Goal: Task Accomplishment & Management: Use online tool/utility

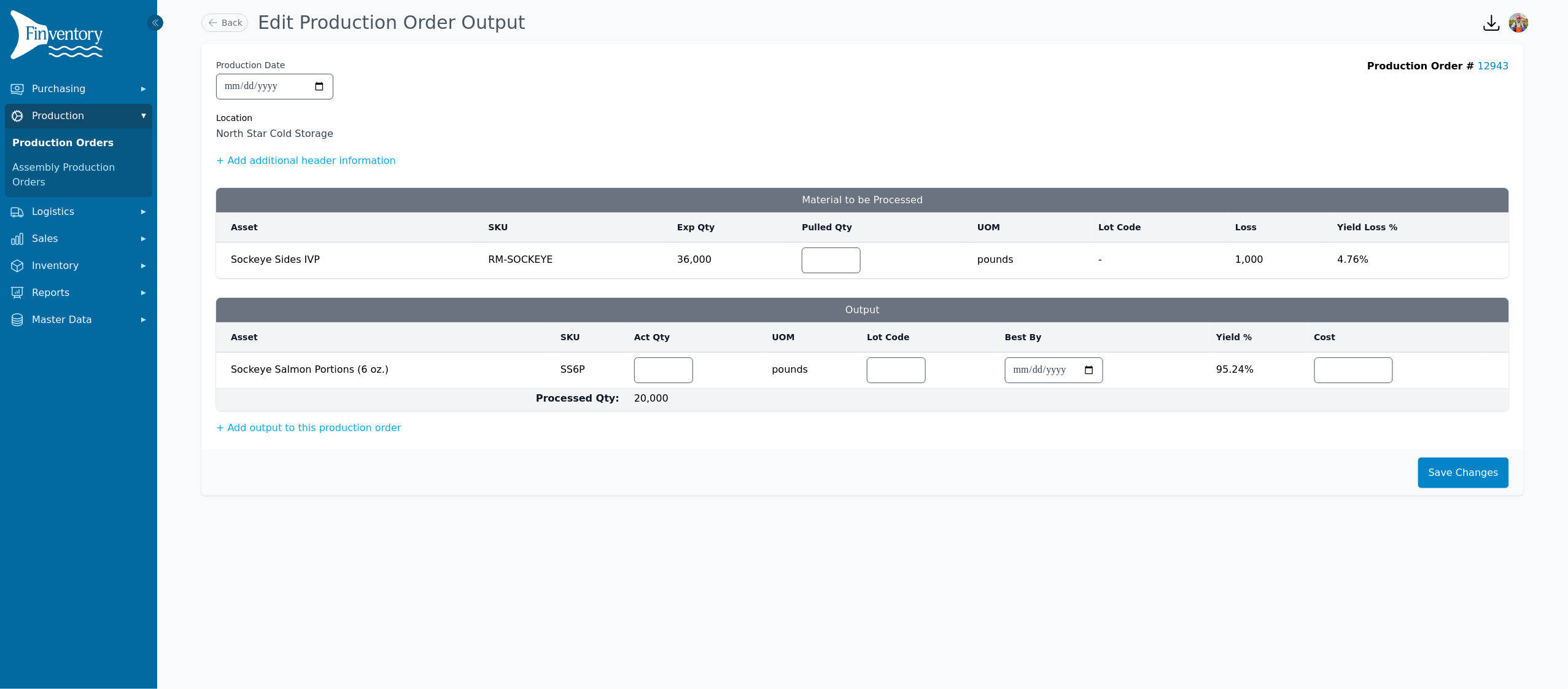
click at [90, 113] on span "Production" at bounding box center [81, 116] width 98 height 15
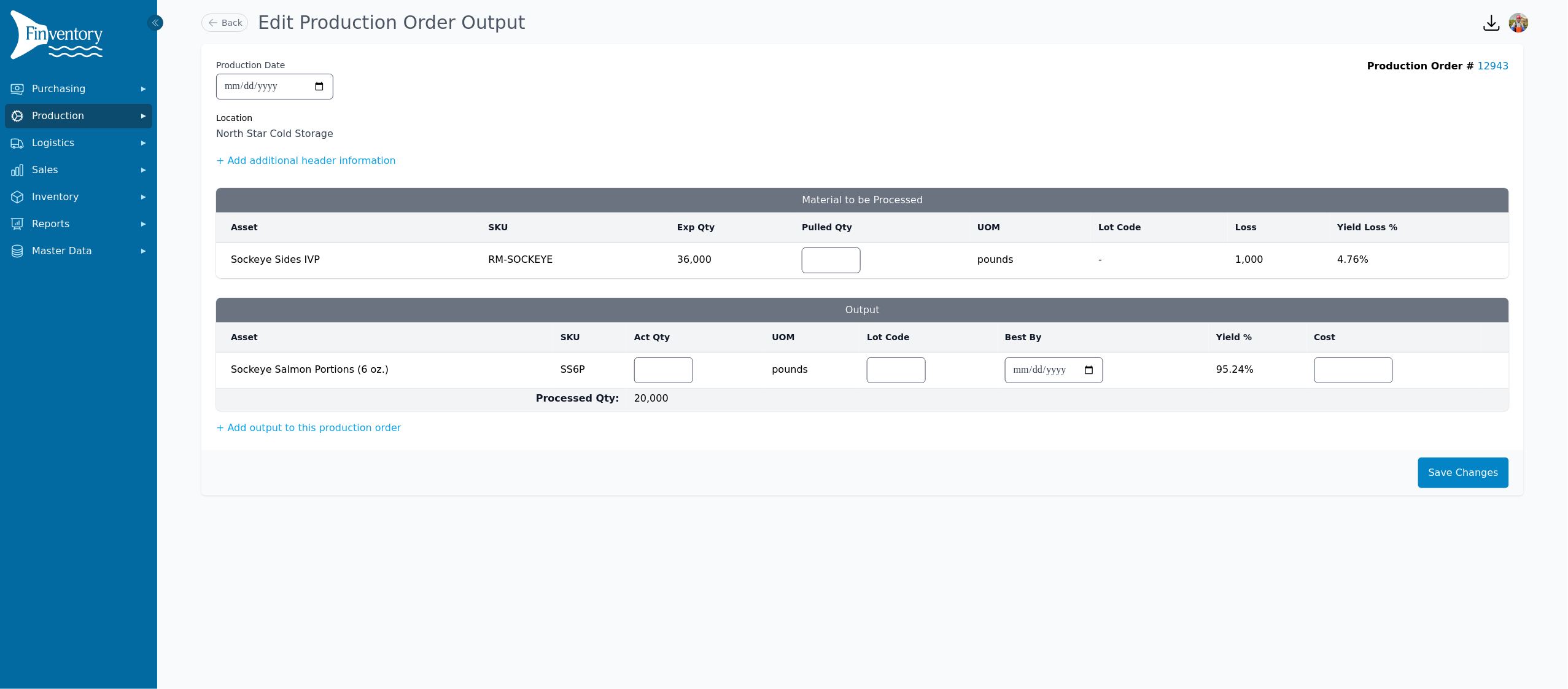
click at [66, 122] on span "Production" at bounding box center [81, 116] width 98 height 15
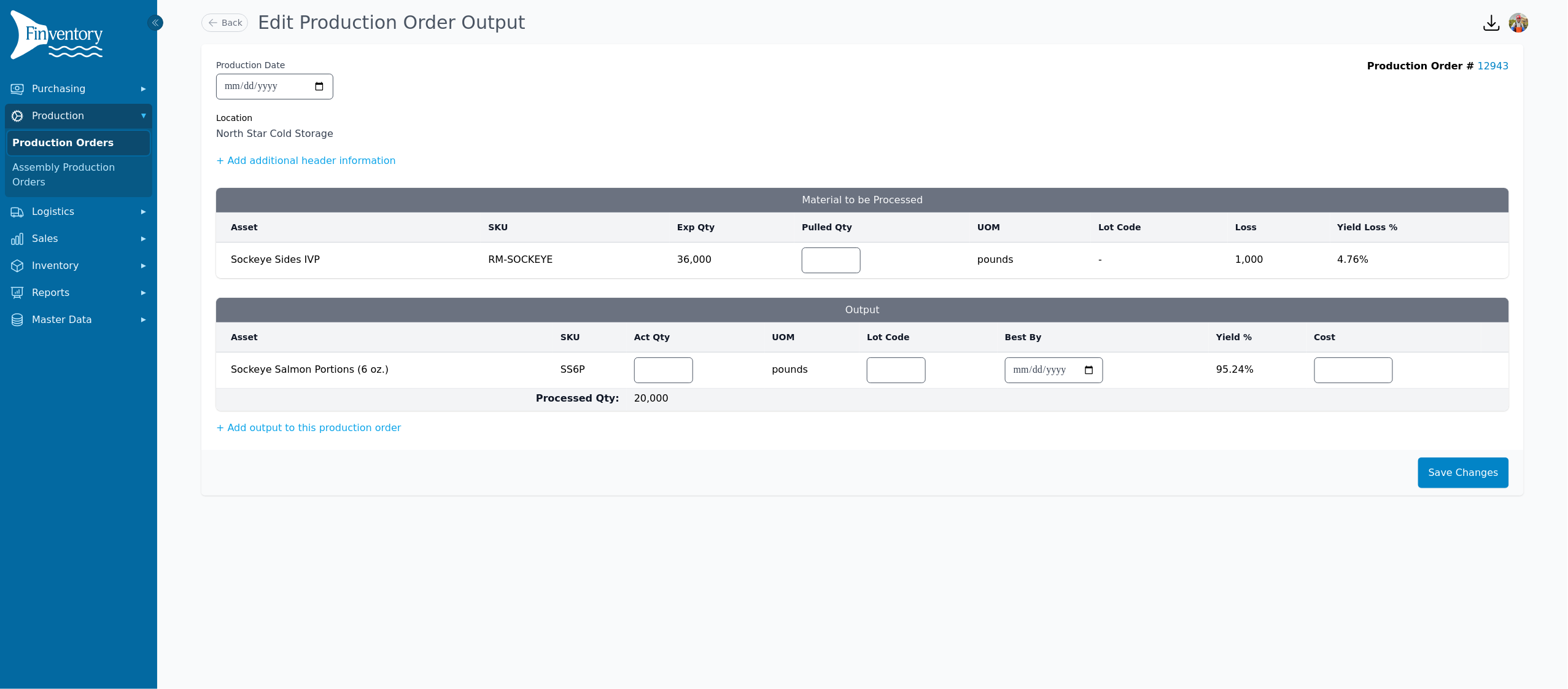
click at [57, 134] on link "Production Orders" at bounding box center [78, 143] width 143 height 25
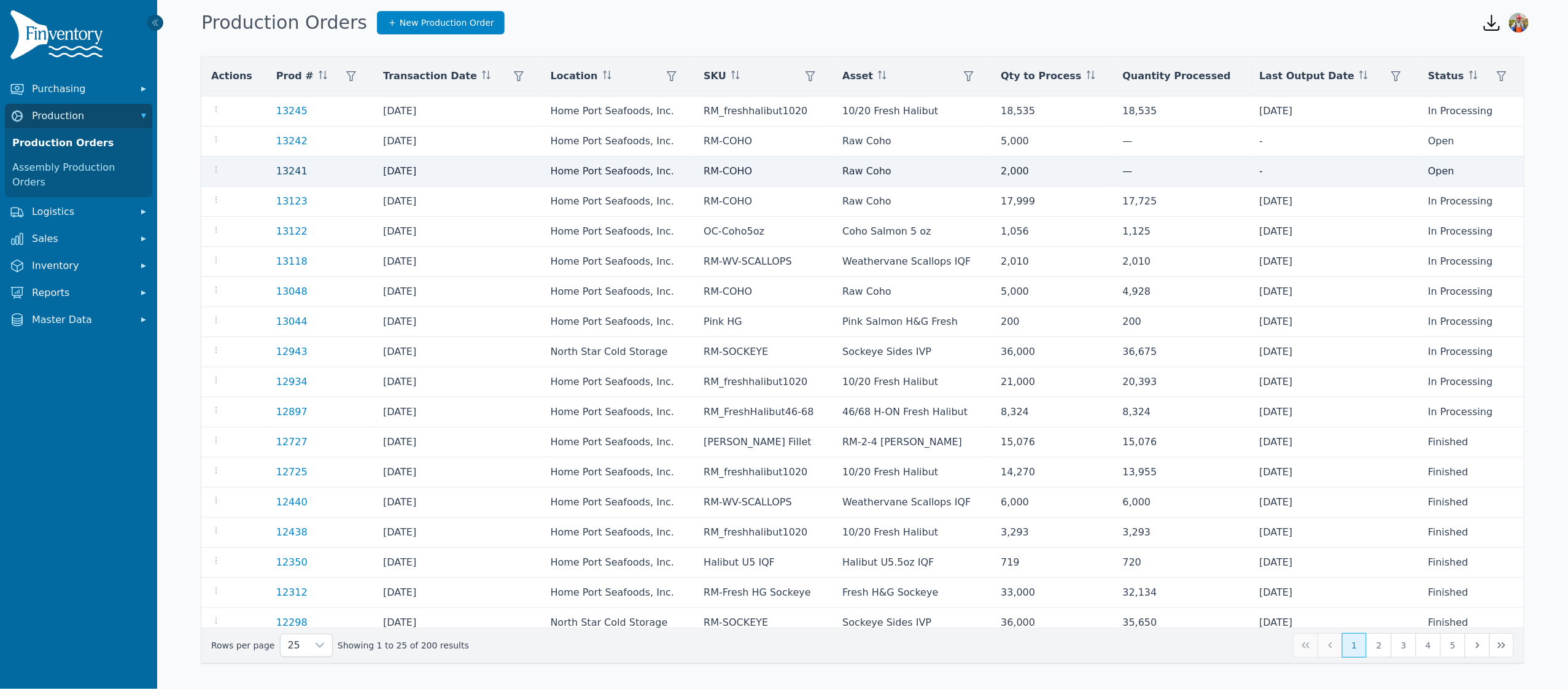
click at [290, 172] on link "13241" at bounding box center [292, 171] width 31 height 12
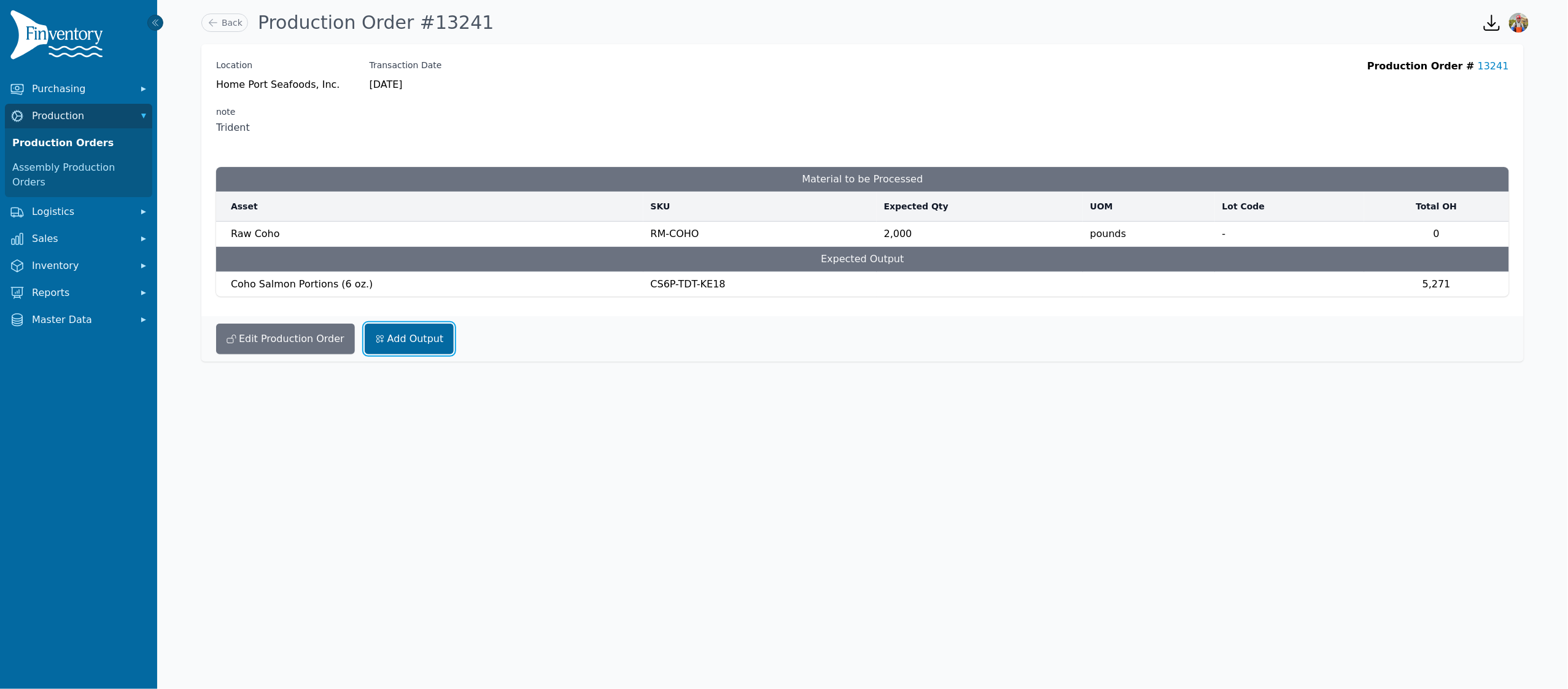
click at [394, 338] on link "Add Output" at bounding box center [409, 338] width 90 height 30
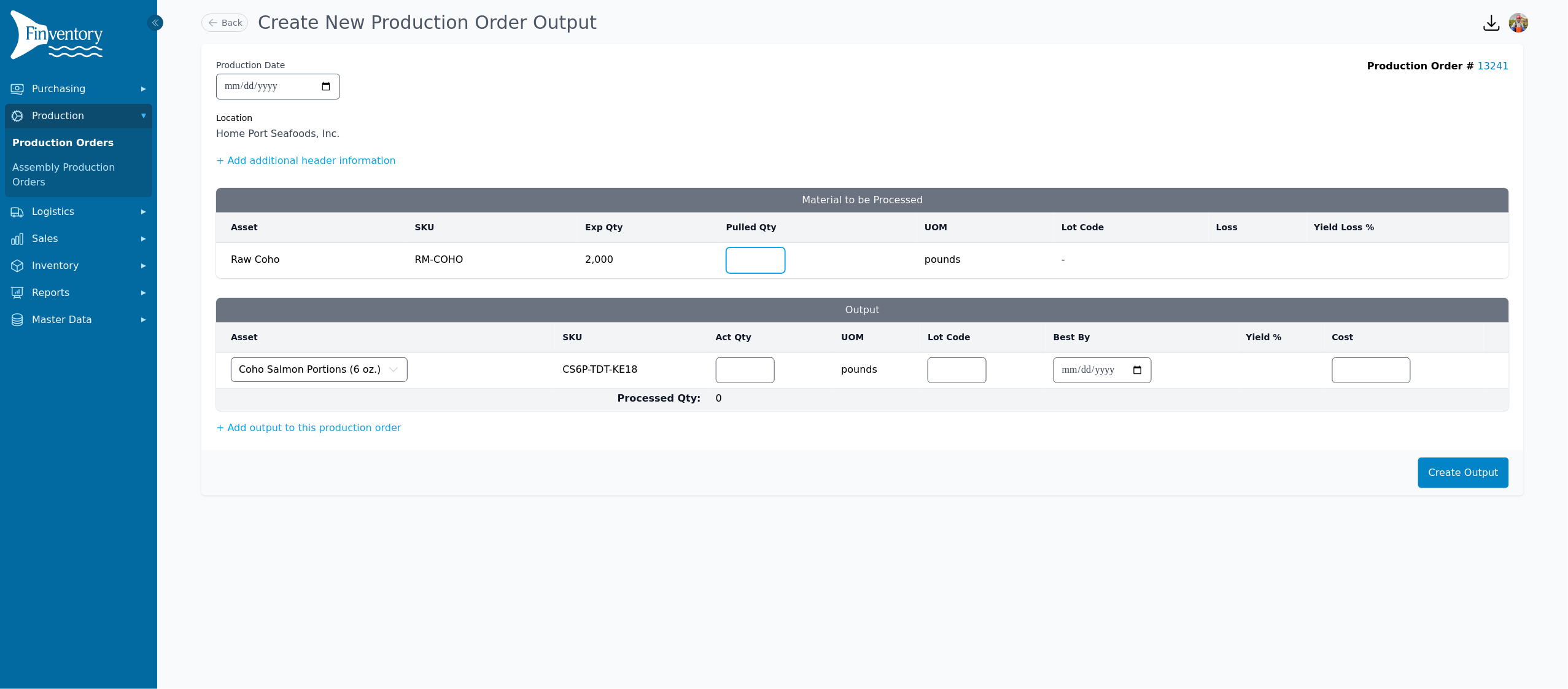
click at [757, 266] on input "number" at bounding box center [756, 260] width 58 height 25
type input "****"
click at [749, 361] on input "number" at bounding box center [745, 370] width 58 height 25
type input "****"
click at [297, 425] on button "+ Add output to this production order" at bounding box center [309, 428] width 186 height 15
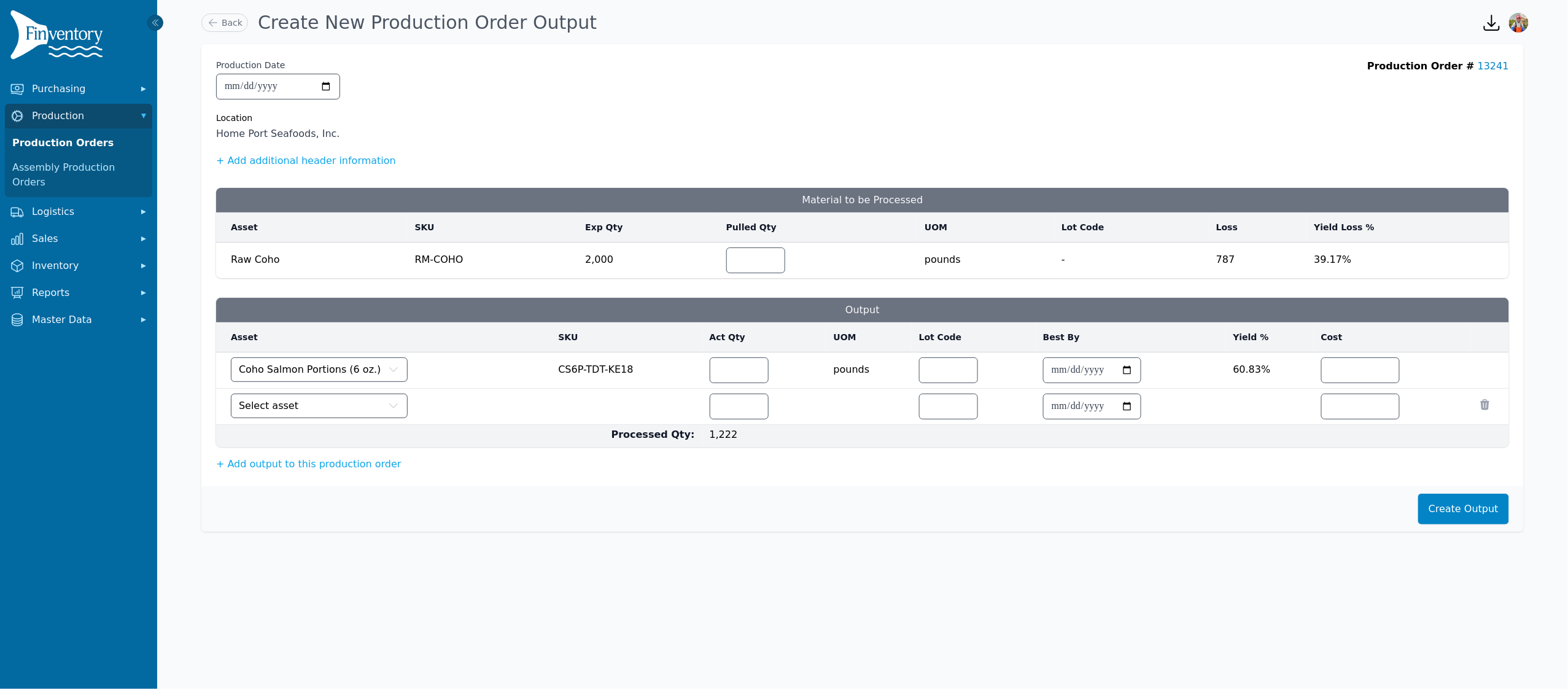
click at [307, 439] on td "Processed Qty:" at bounding box center [459, 436] width 486 height 23
click at [317, 416] on button "Select asset" at bounding box center [319, 406] width 177 height 25
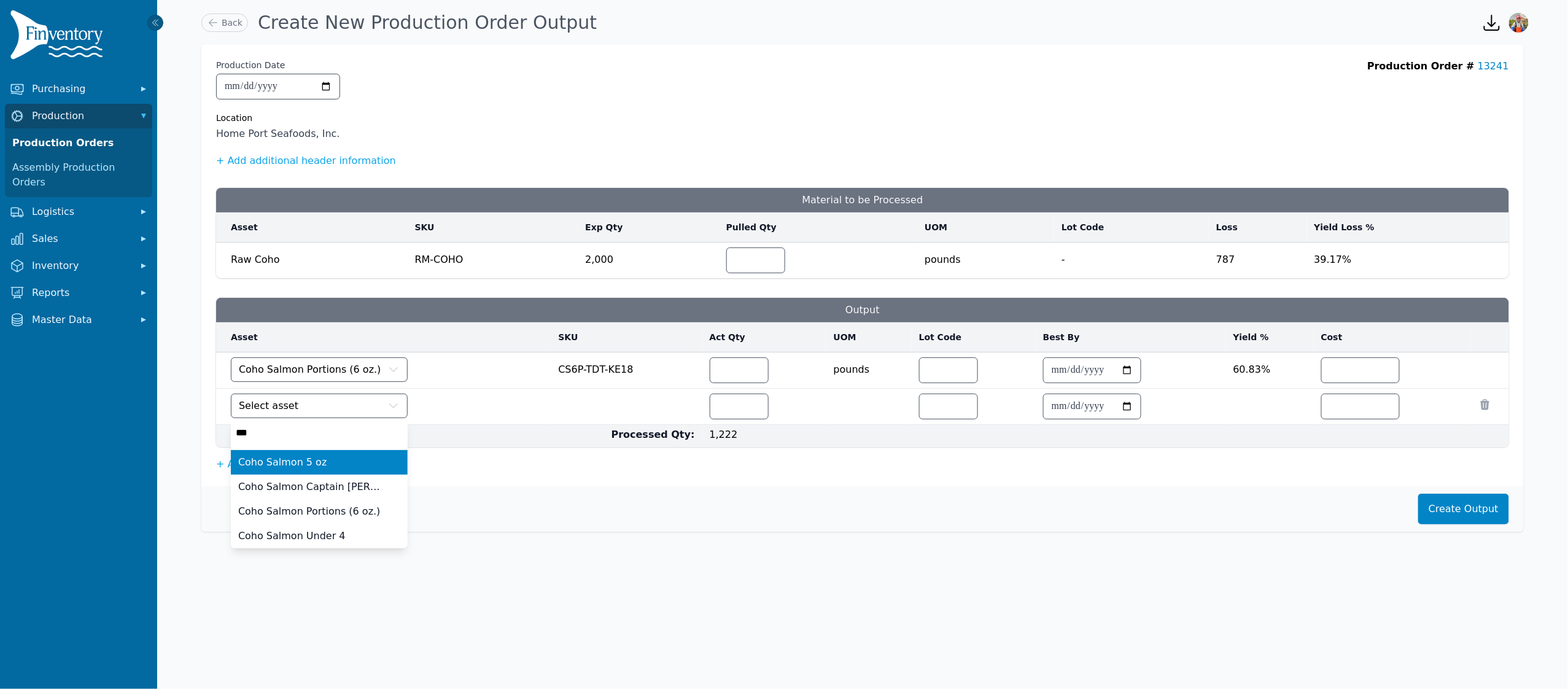
type input "****"
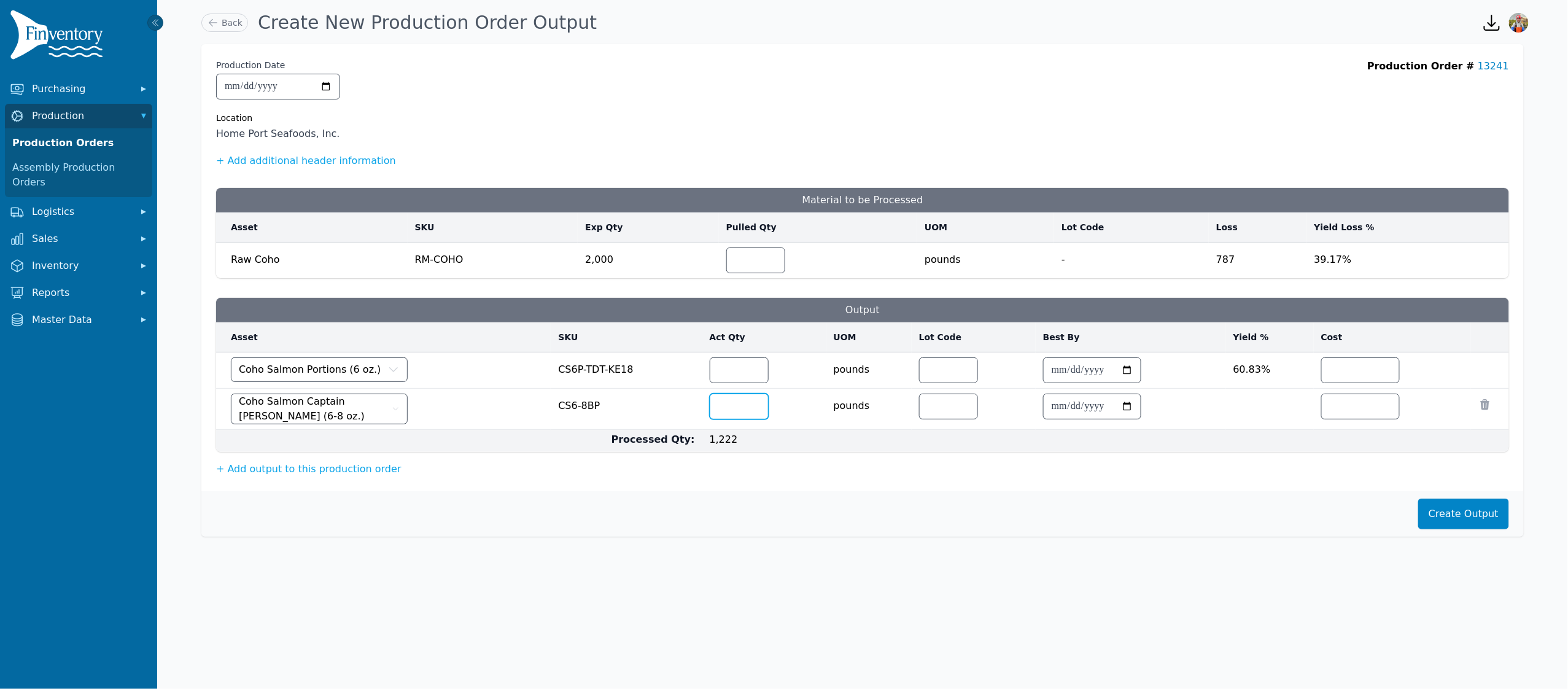
click at [714, 416] on input "number" at bounding box center [740, 406] width 58 height 25
type input "***"
click at [1365, 366] on input "number" at bounding box center [1360, 370] width 78 height 25
type input "*"
click at [1368, 411] on input "number" at bounding box center [1360, 406] width 78 height 25
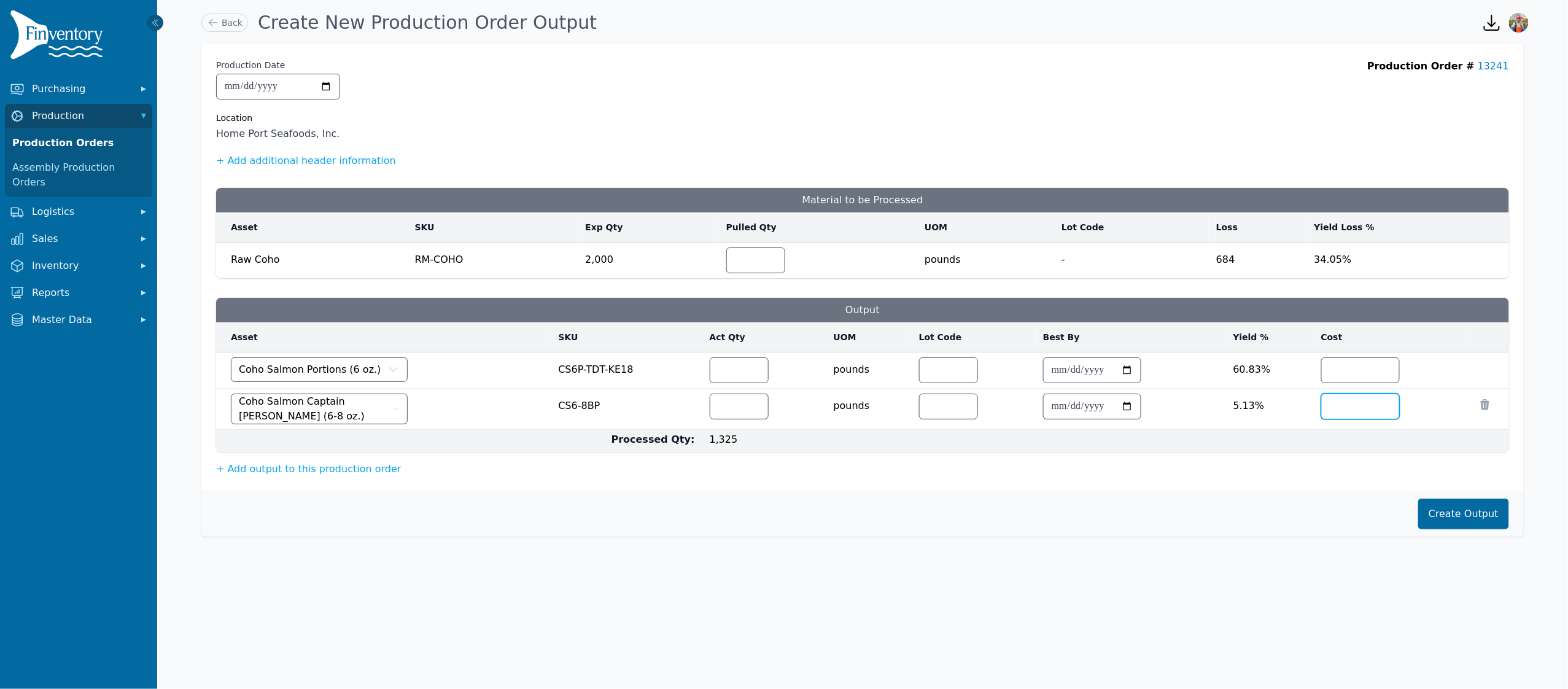
type input "*"
click at [1483, 522] on button "Create Output" at bounding box center [1463, 514] width 91 height 30
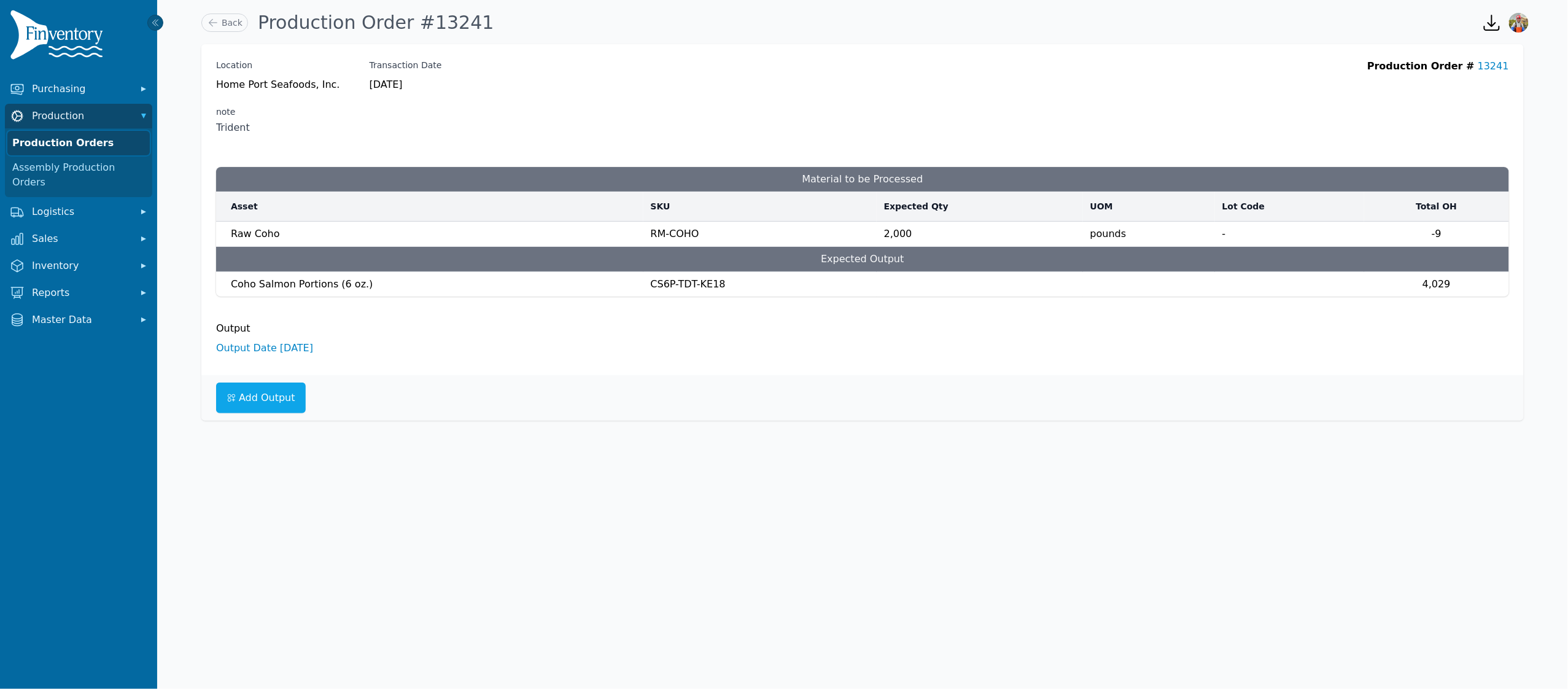
click at [71, 144] on link "Production Orders" at bounding box center [78, 143] width 143 height 25
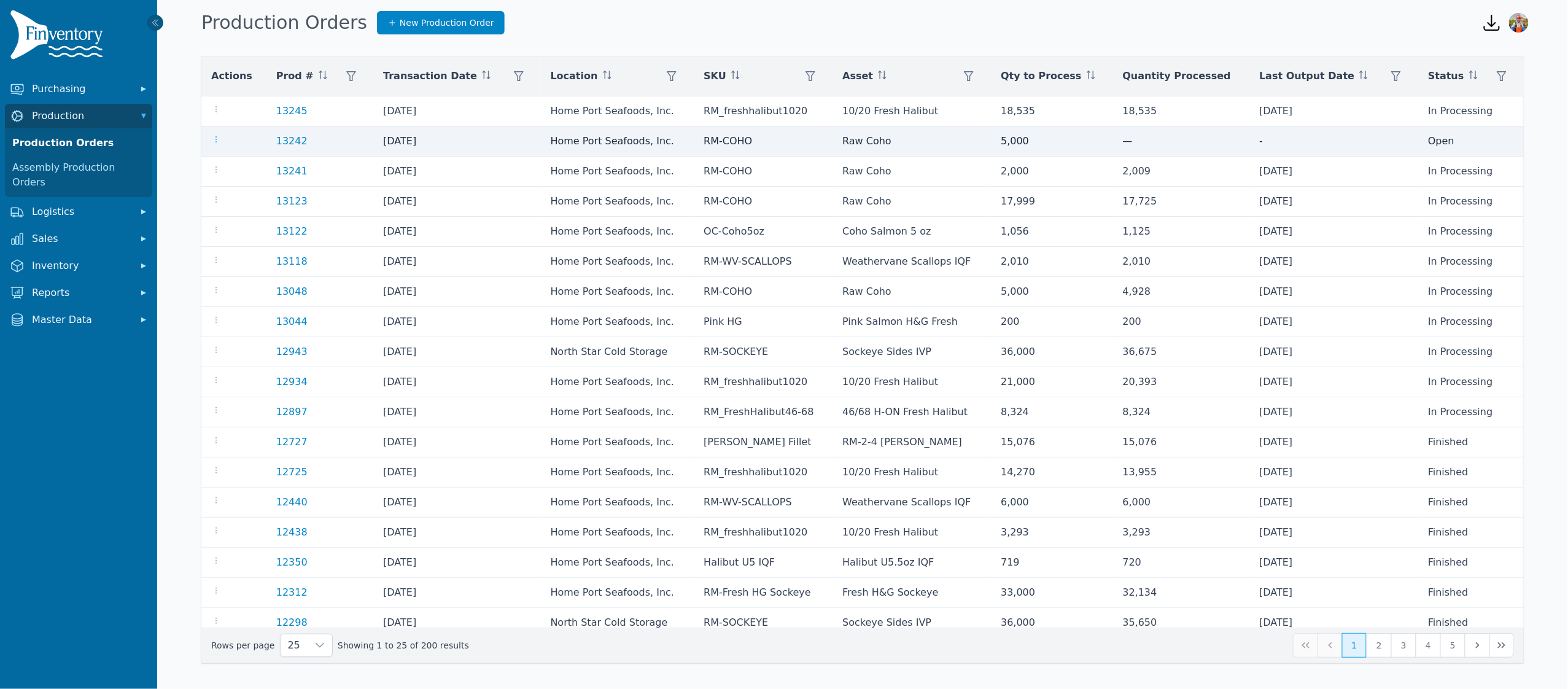
click at [213, 141] on icon "button" at bounding box center [216, 139] width 10 height 10
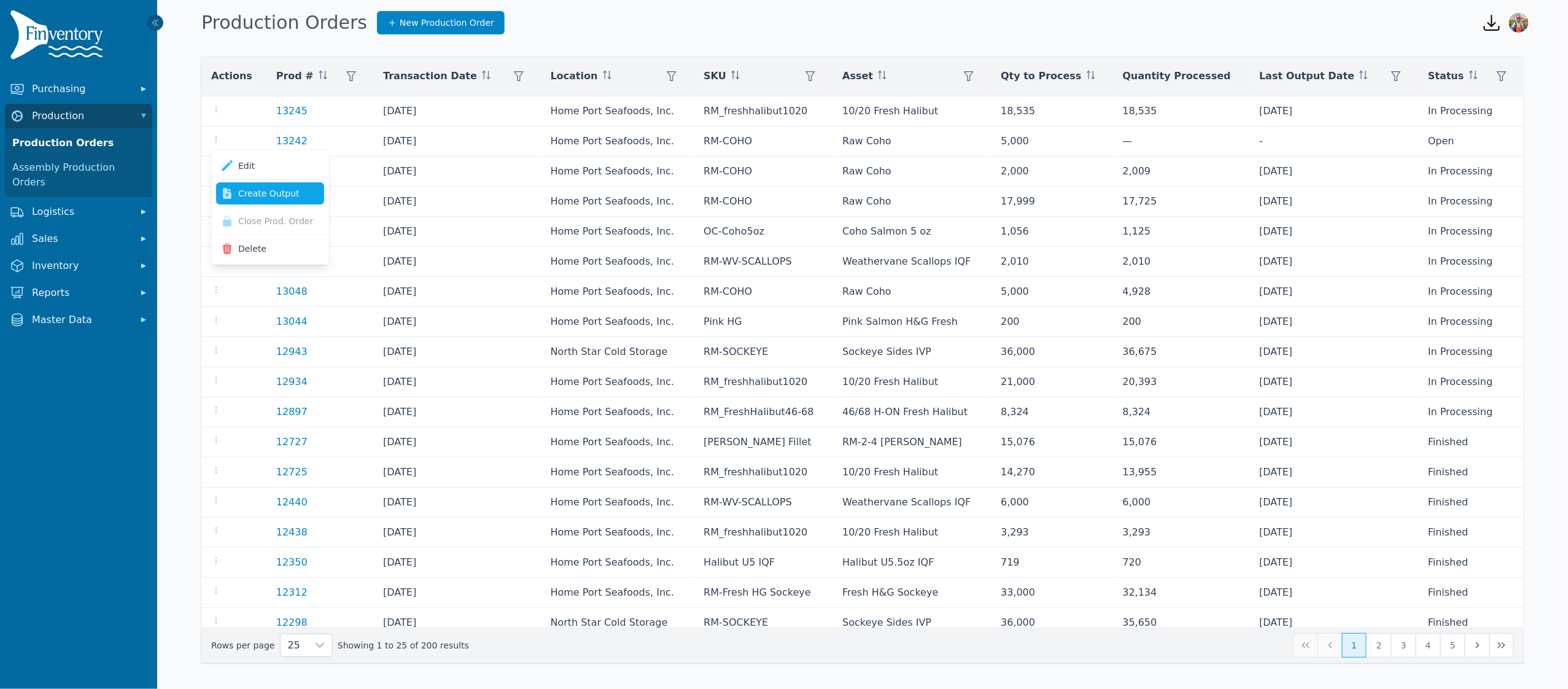
click at [285, 194] on link "Create Output" at bounding box center [270, 193] width 108 height 22
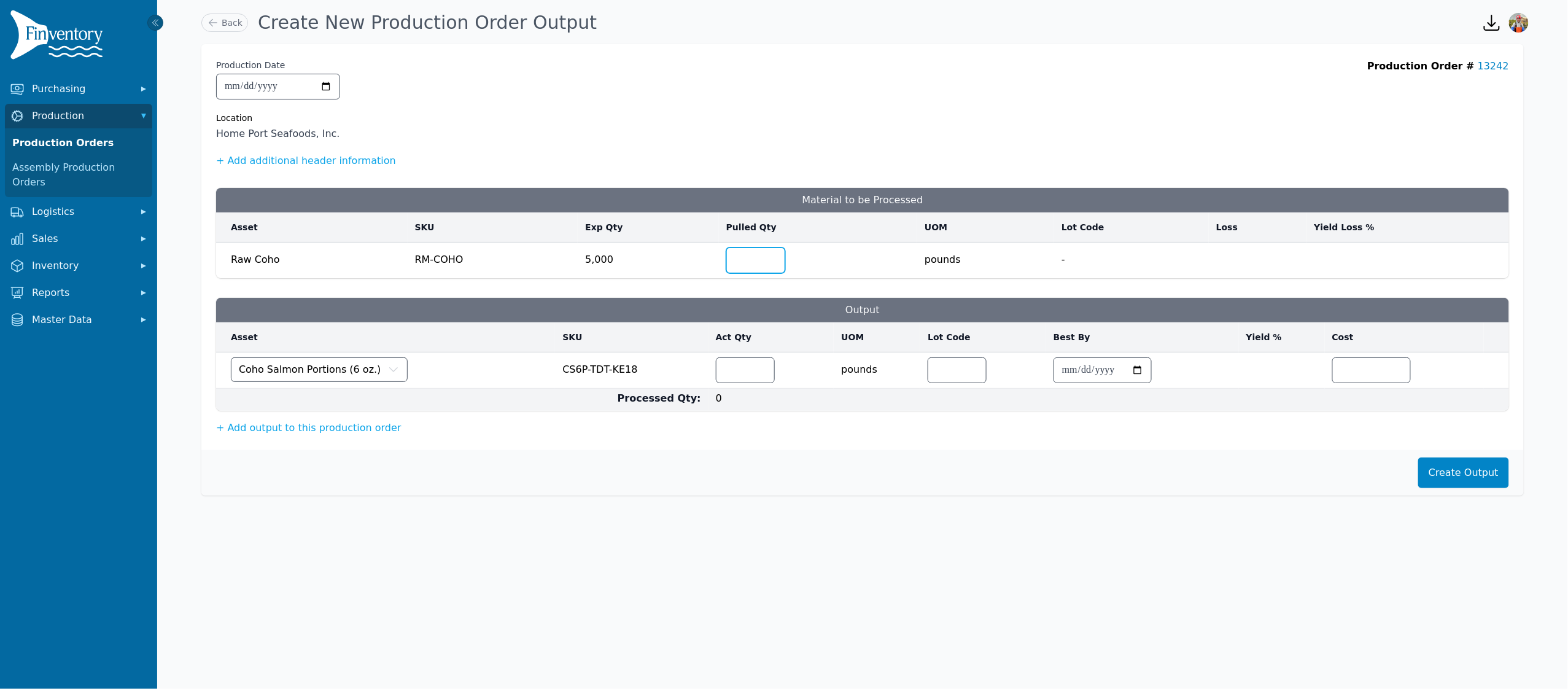
click at [758, 263] on input "number" at bounding box center [756, 260] width 58 height 25
type input "****"
click at [745, 364] on input "number" at bounding box center [745, 370] width 58 height 25
click at [340, 432] on button "+ Add output to this production order" at bounding box center [309, 428] width 186 height 15
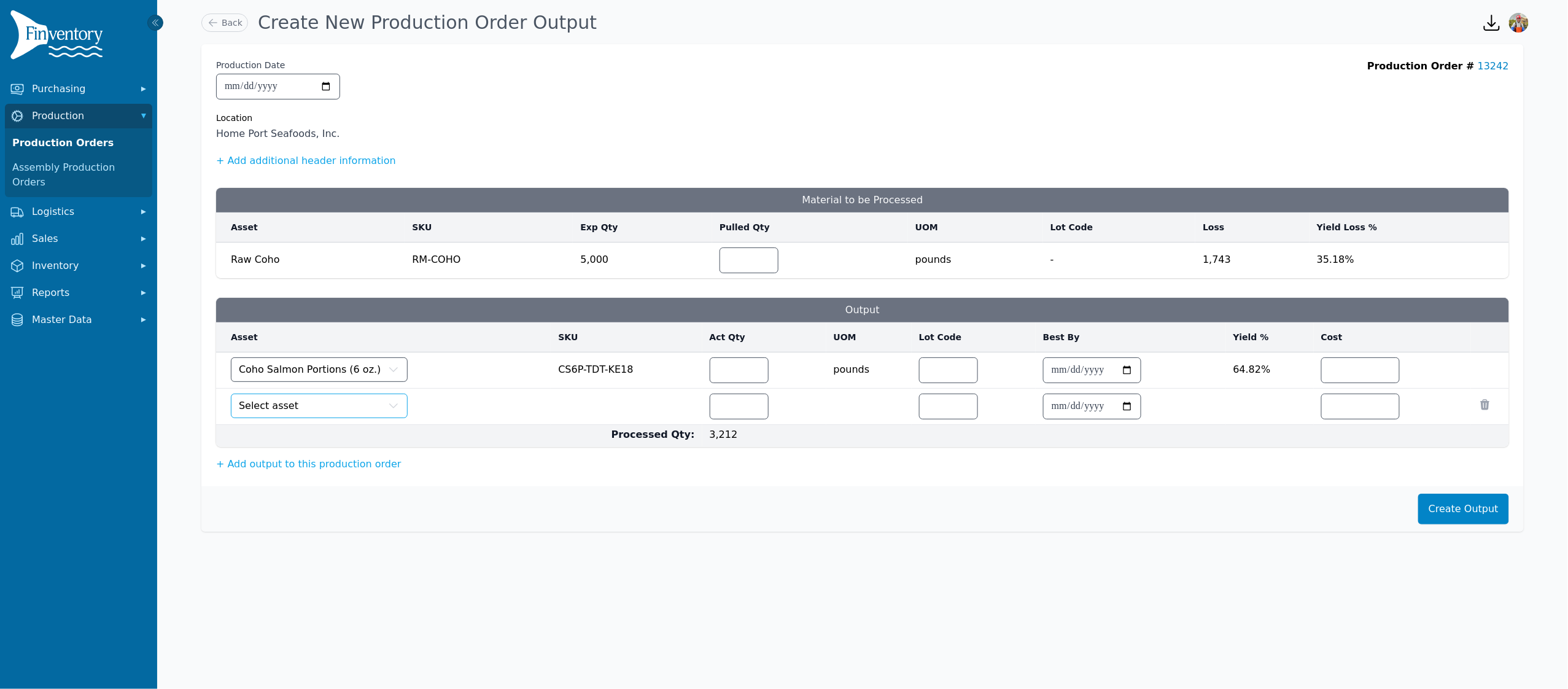
click at [344, 406] on button "Select asset" at bounding box center [319, 406] width 177 height 25
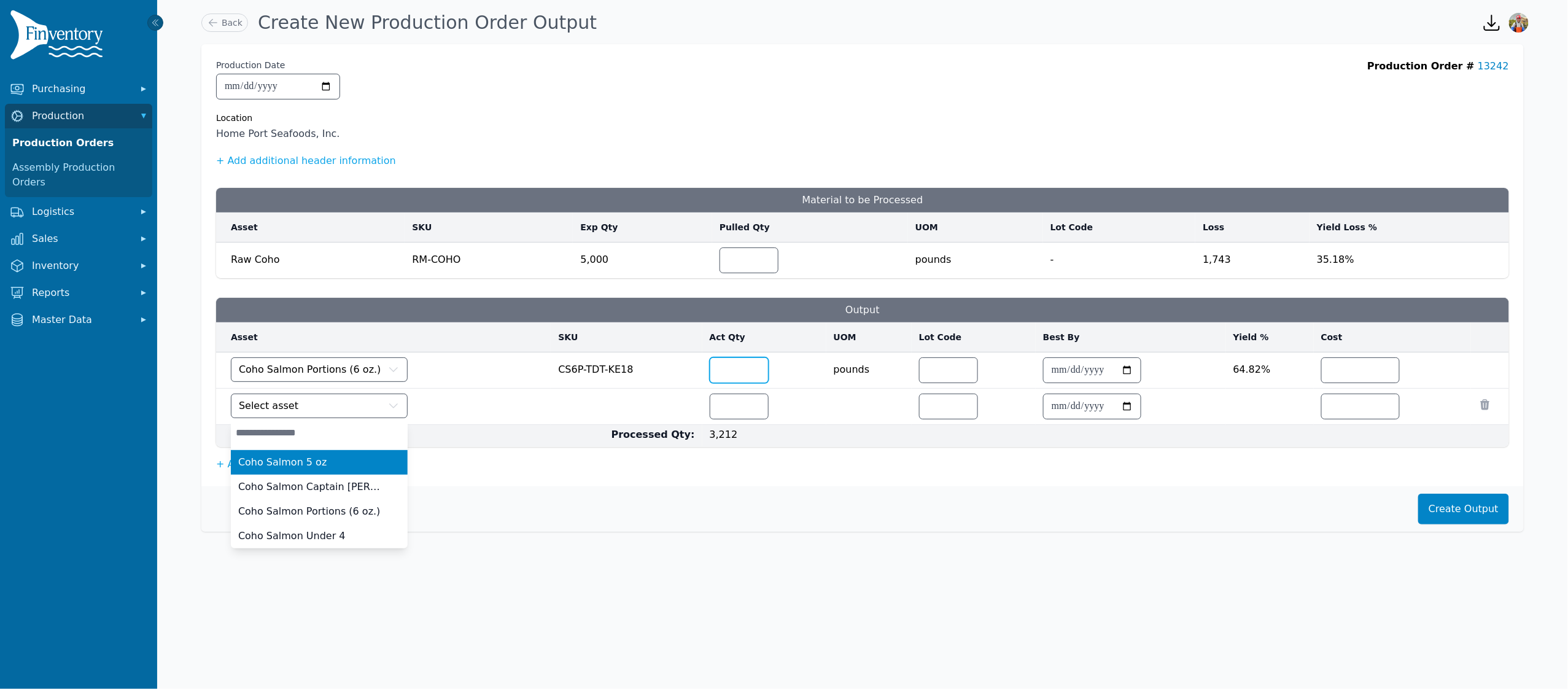
click at [745, 374] on input "****" at bounding box center [740, 370] width 58 height 25
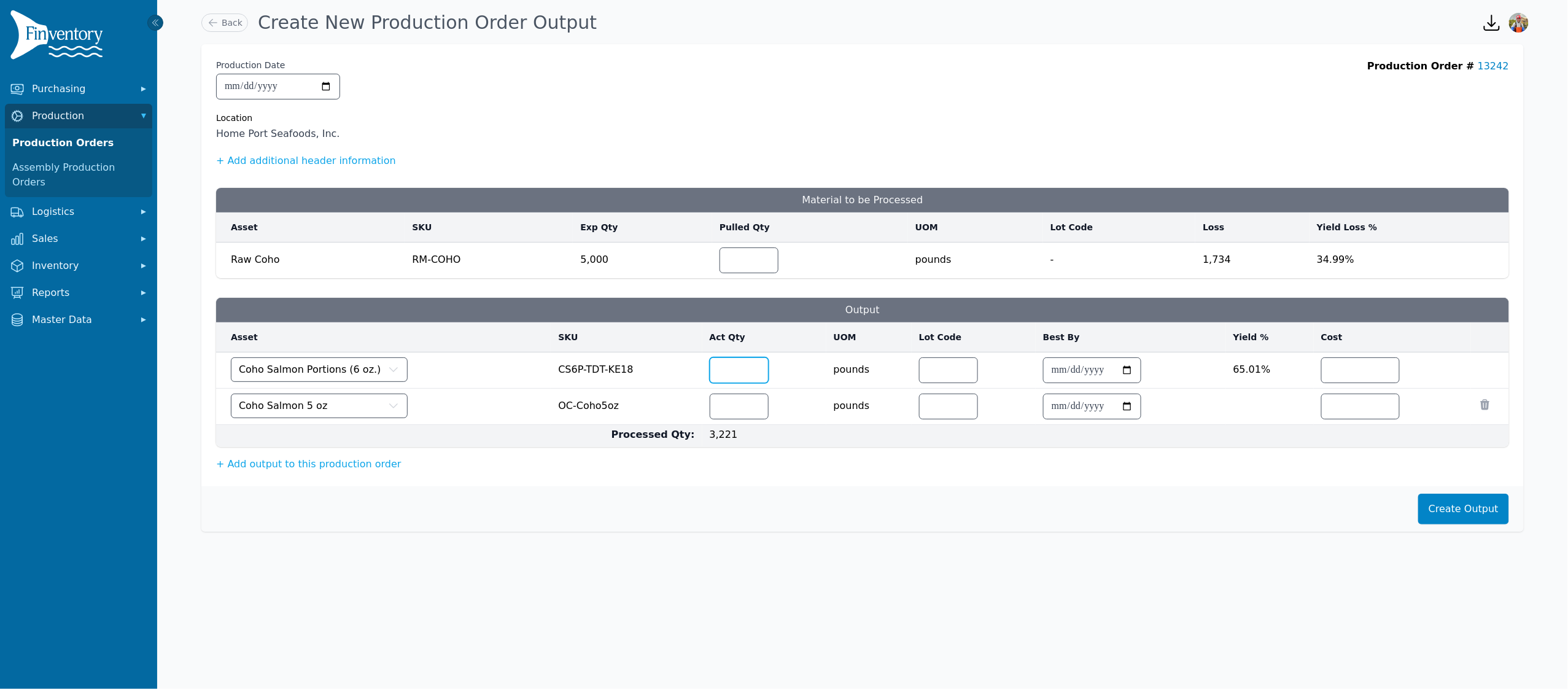
type input "****"
click at [726, 413] on input "number" at bounding box center [740, 406] width 58 height 25
click at [356, 418] on button "Coho Salmon 5 oz" at bounding box center [319, 406] width 177 height 25
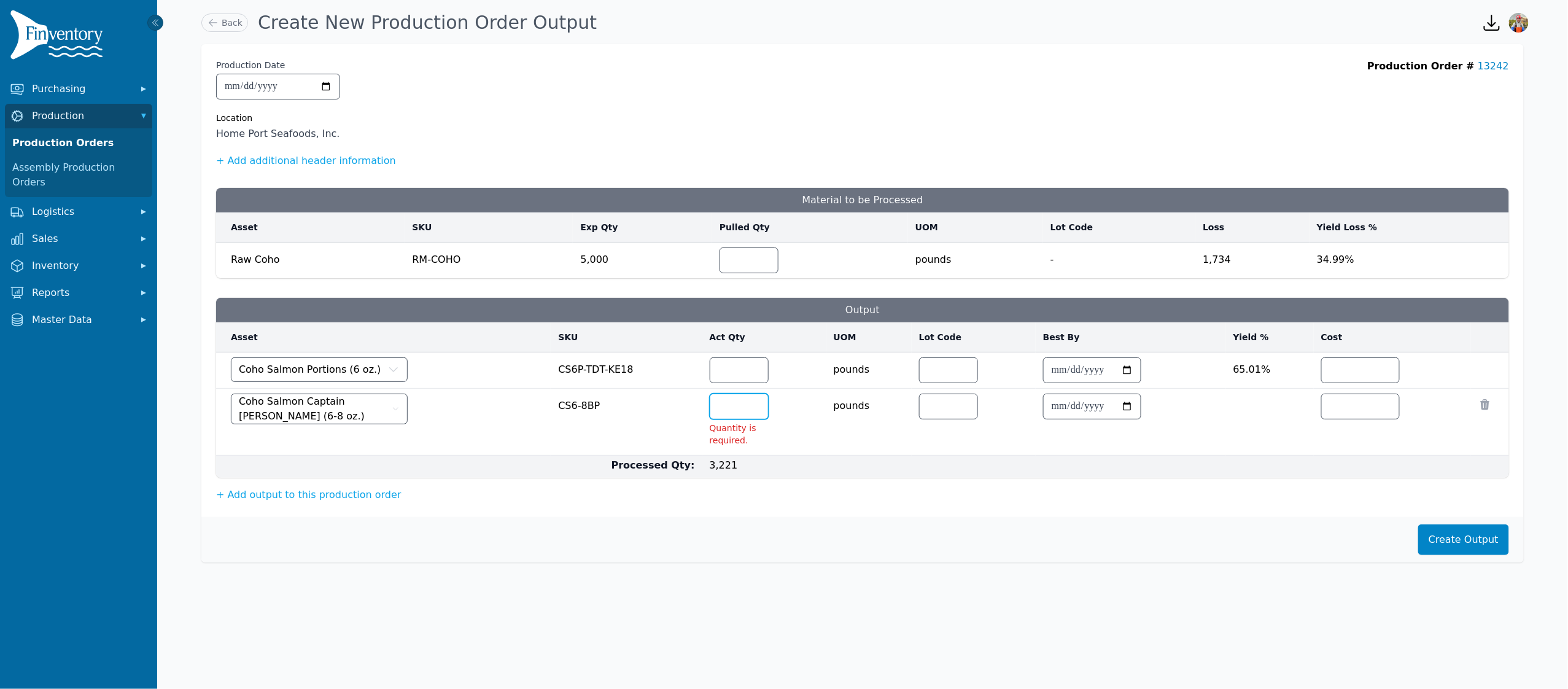
click at [739, 406] on input "number" at bounding box center [740, 406] width 58 height 25
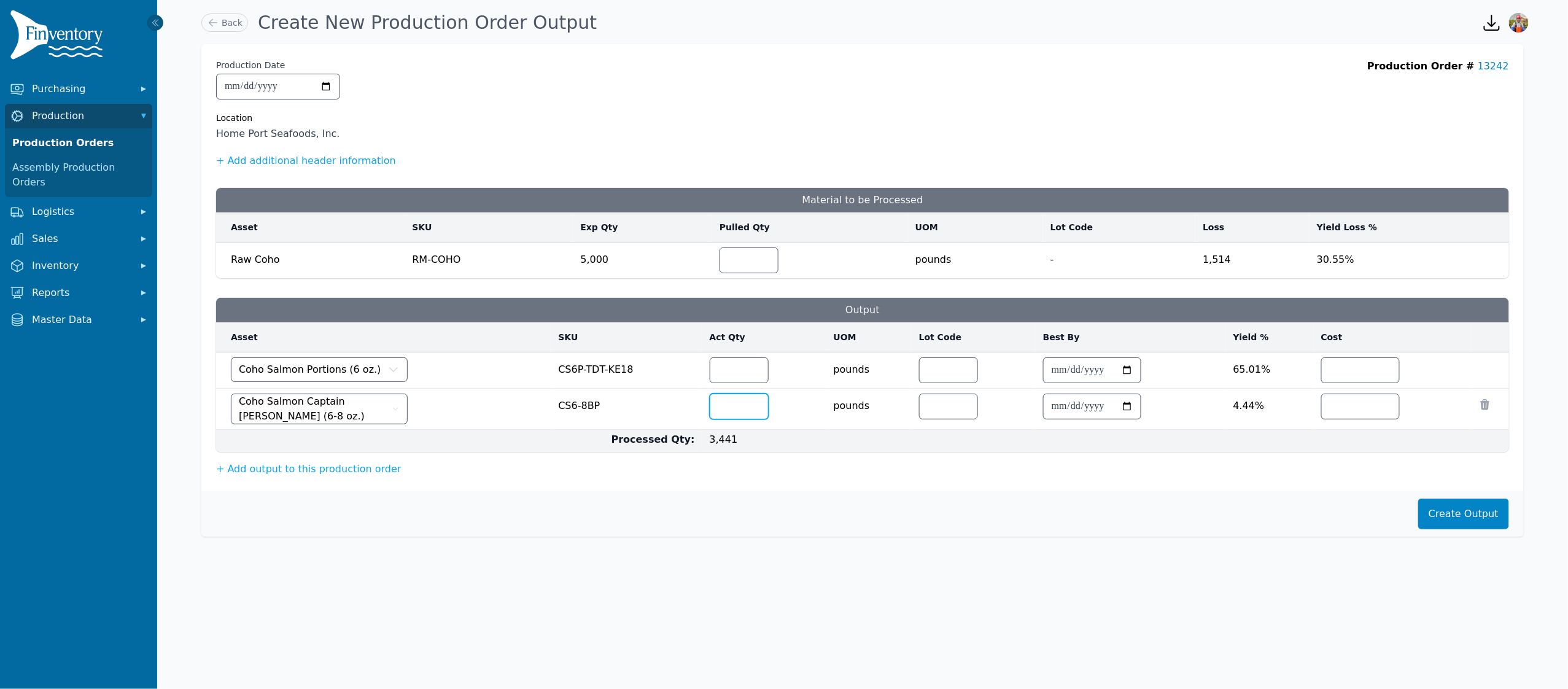
type input "***"
click at [1350, 373] on input "number" at bounding box center [1360, 370] width 78 height 25
type input "*"
click at [1354, 412] on input "number" at bounding box center [1360, 406] width 78 height 25
type input "*"
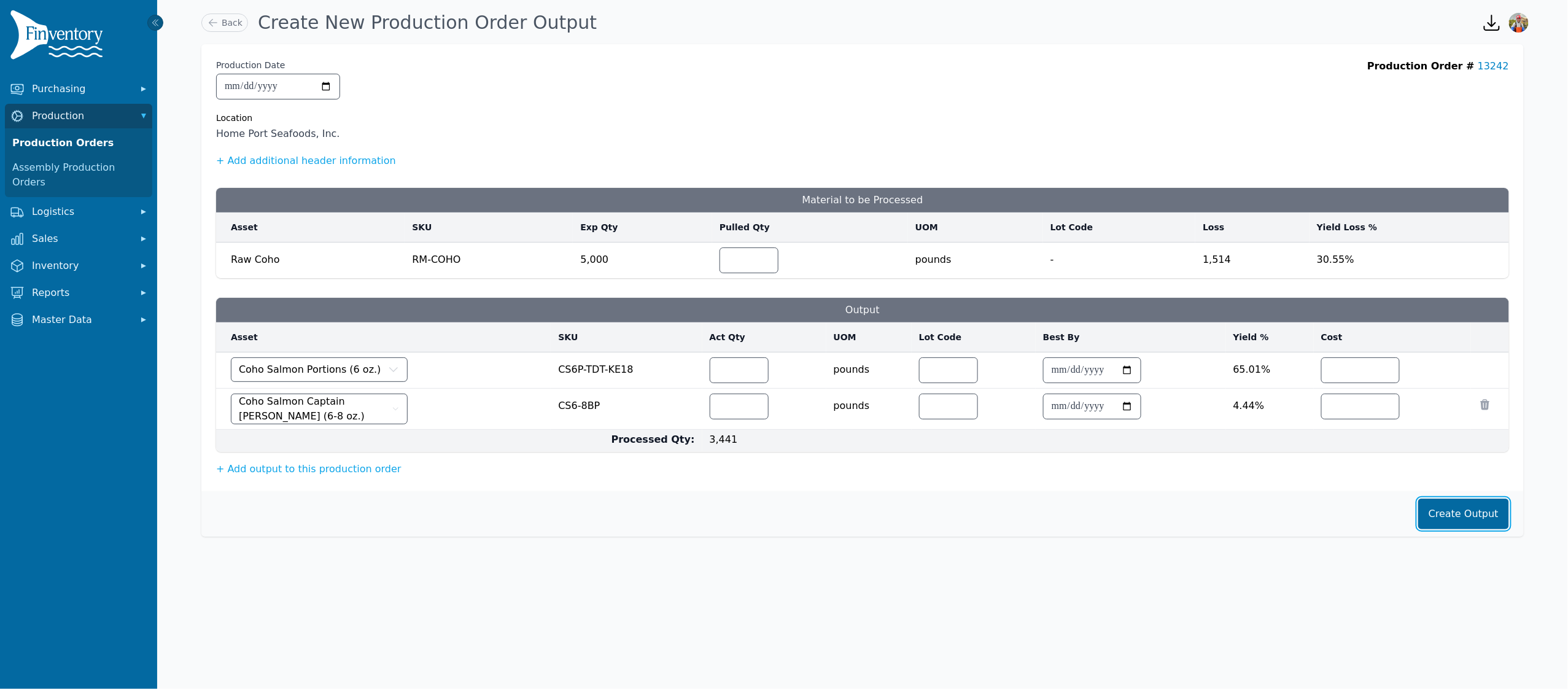
click at [1476, 502] on button "Create Output" at bounding box center [1463, 514] width 91 height 30
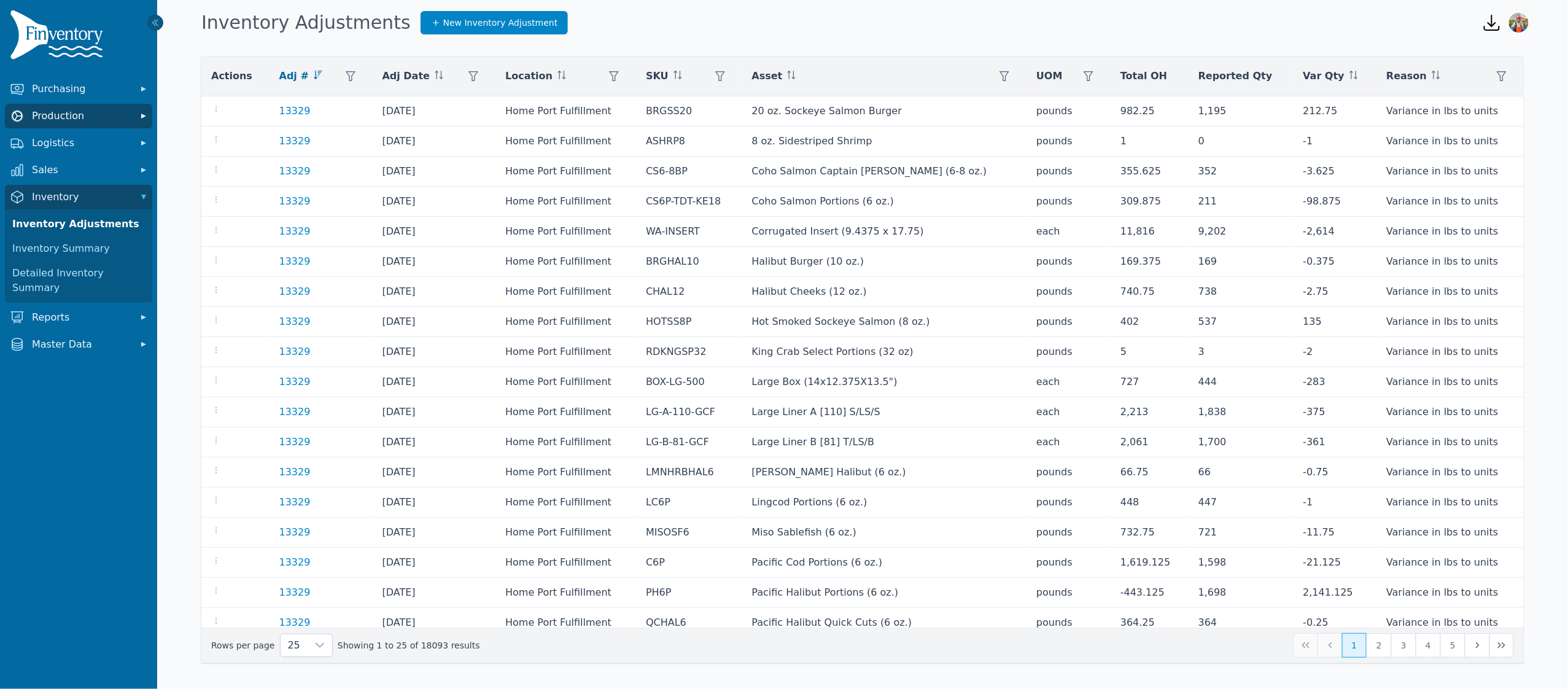
click at [85, 117] on span "Production" at bounding box center [81, 116] width 98 height 15
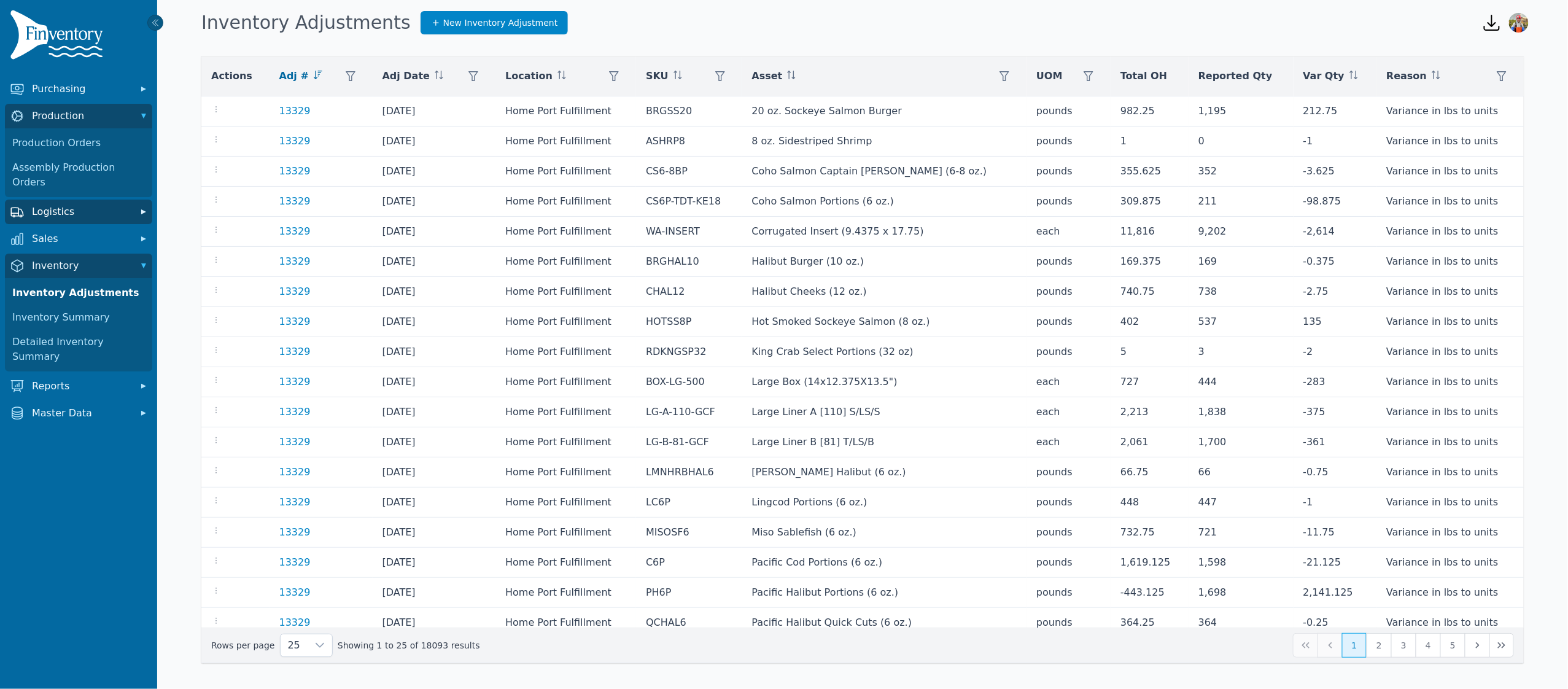
click at [69, 204] on span "Logistics" at bounding box center [81, 211] width 98 height 15
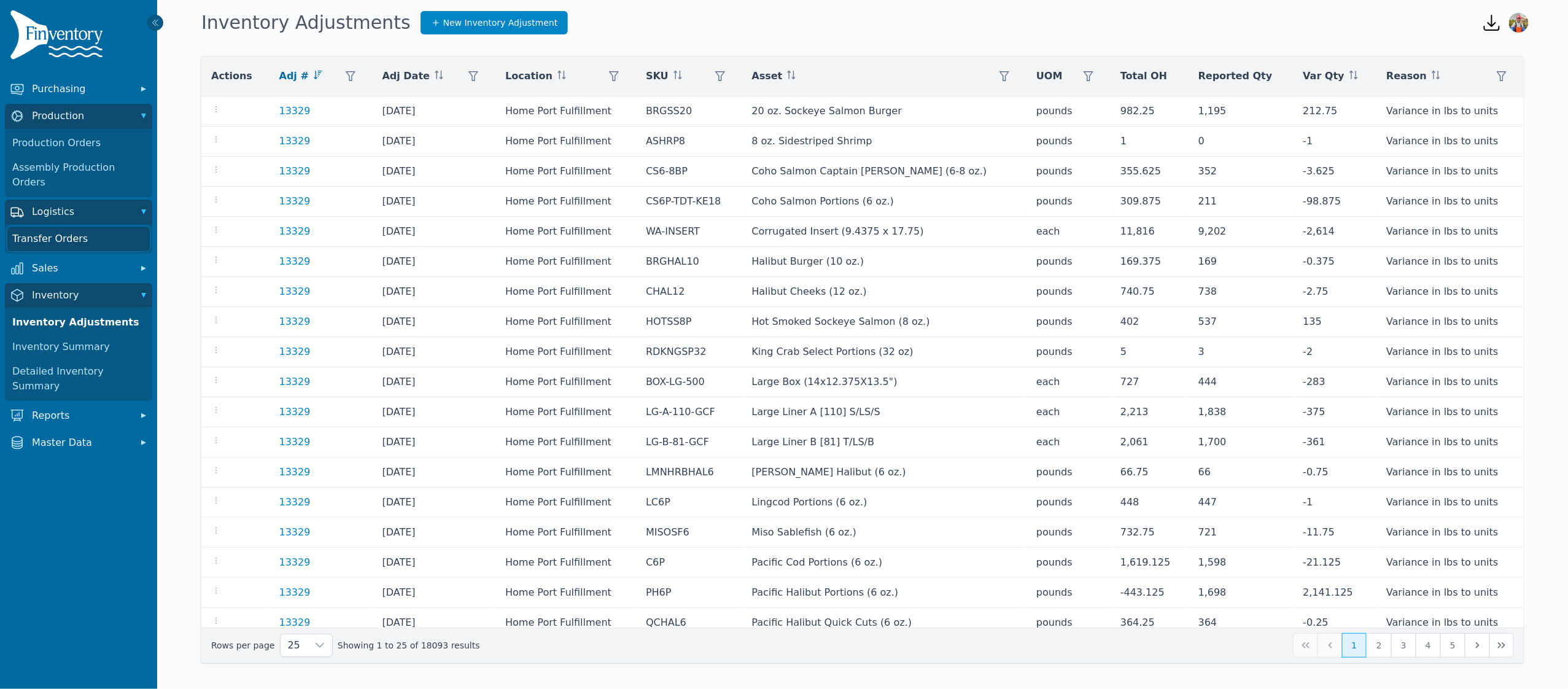
click at [73, 227] on link "Transfer Orders" at bounding box center [78, 239] width 143 height 25
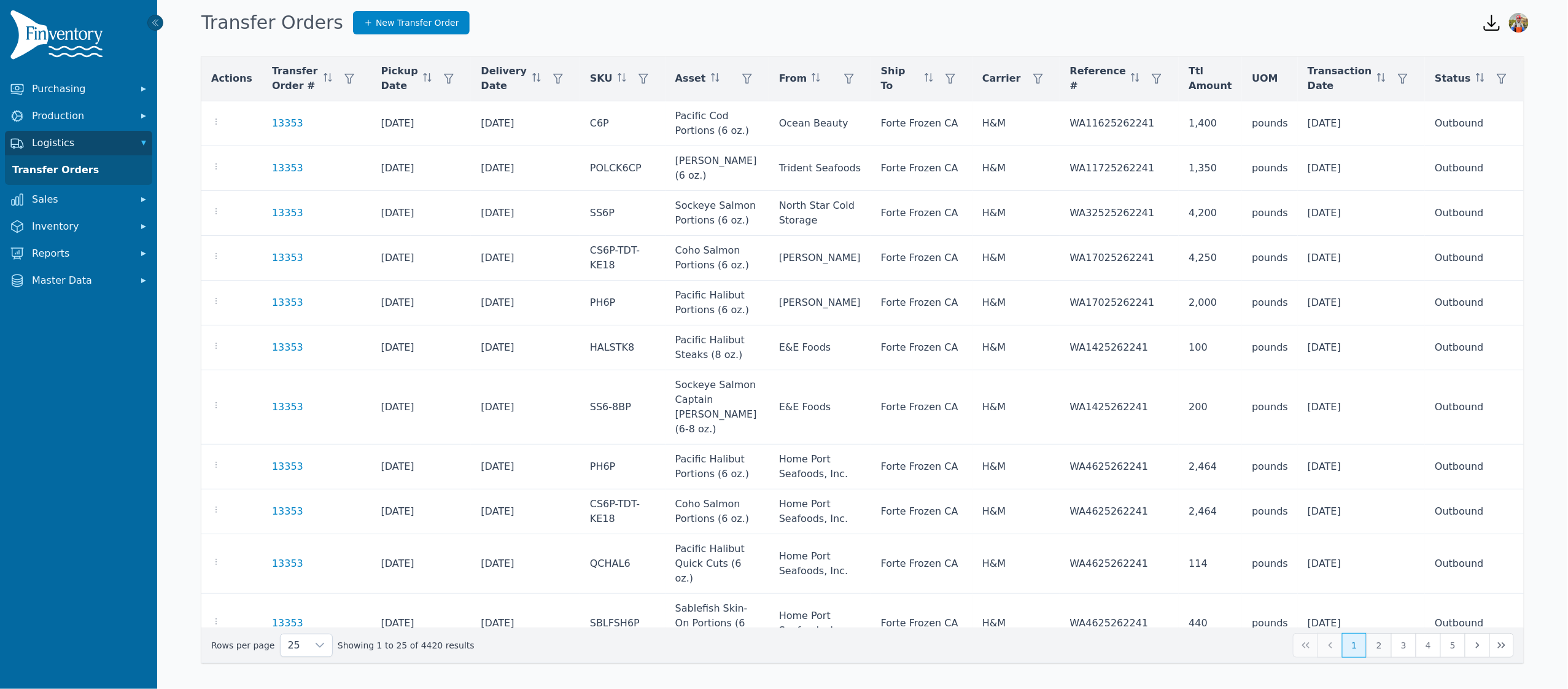
click at [1388, 652] on button "2" at bounding box center [1379, 645] width 25 height 25
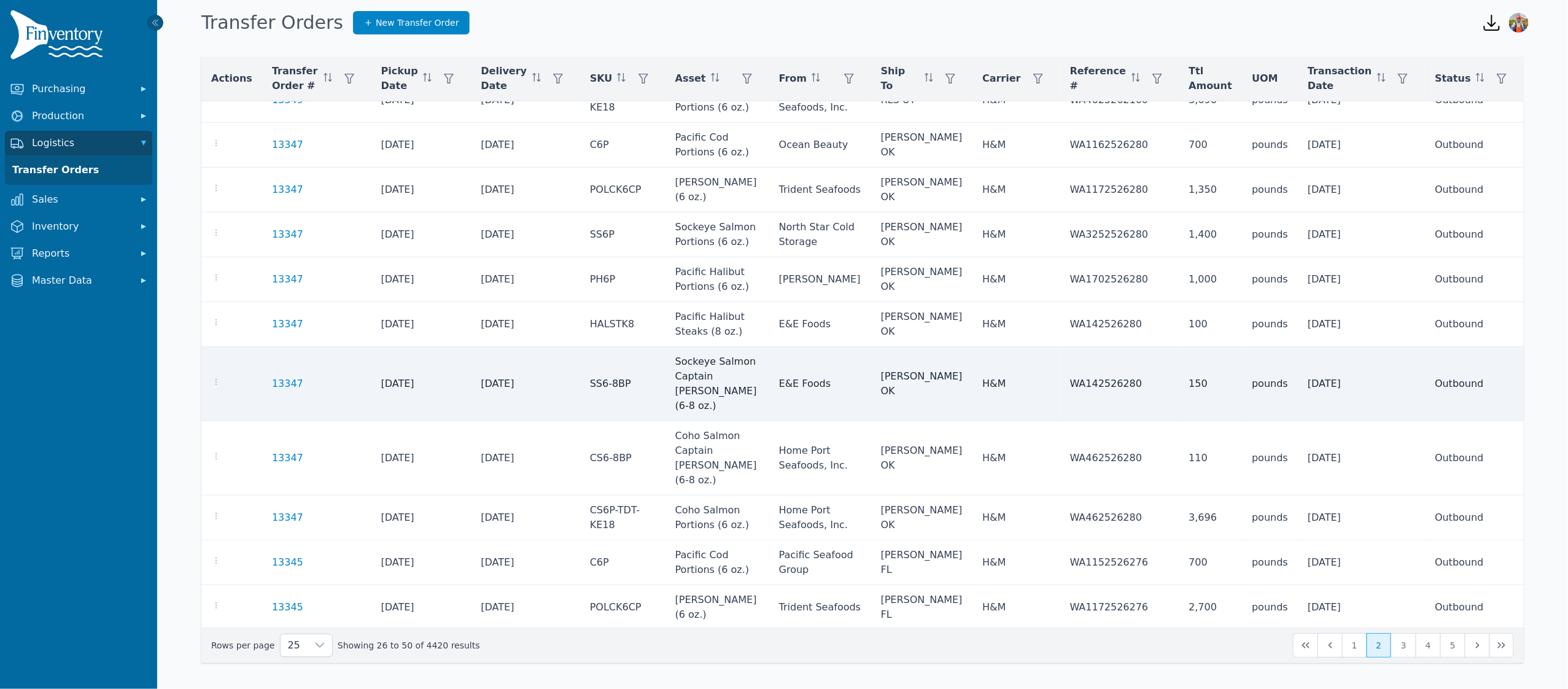
scroll to position [570, 0]
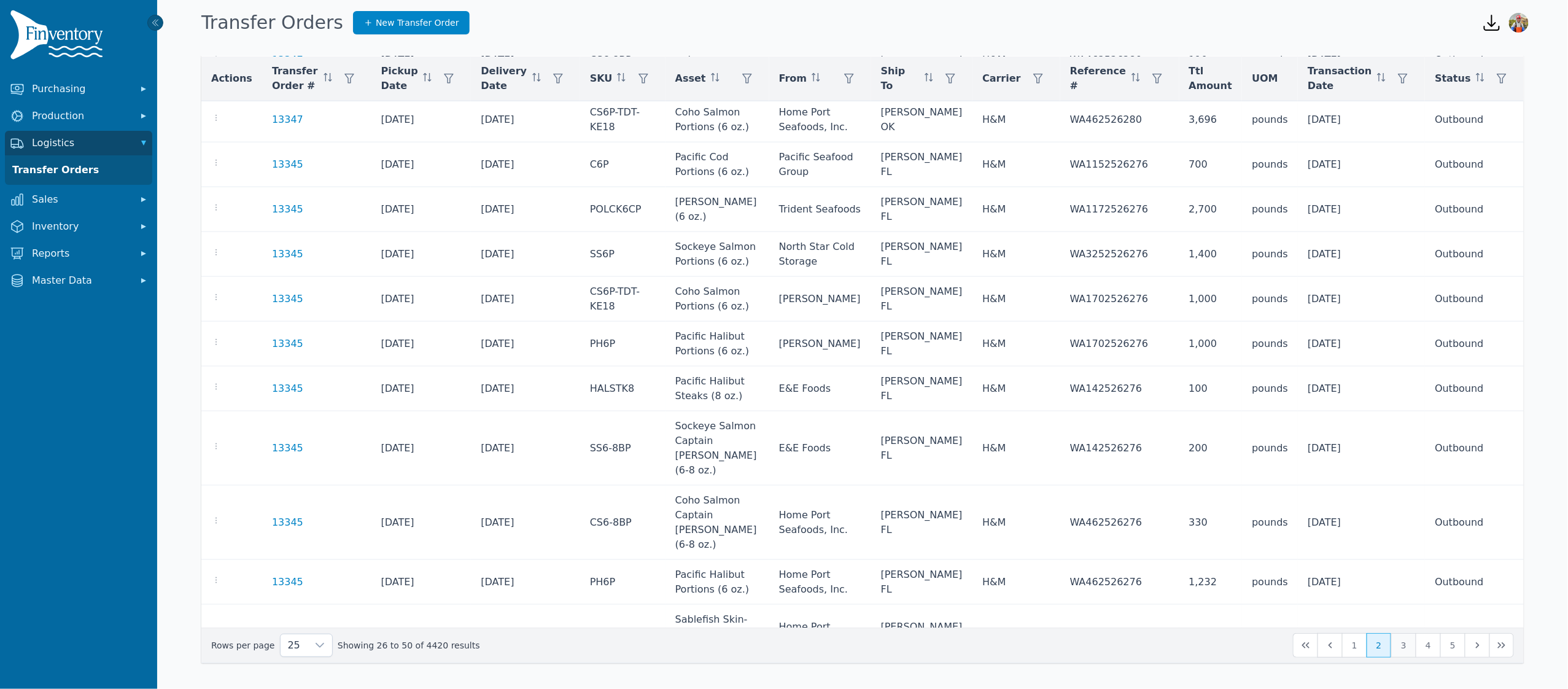
click at [1403, 644] on button "3" at bounding box center [1403, 645] width 25 height 25
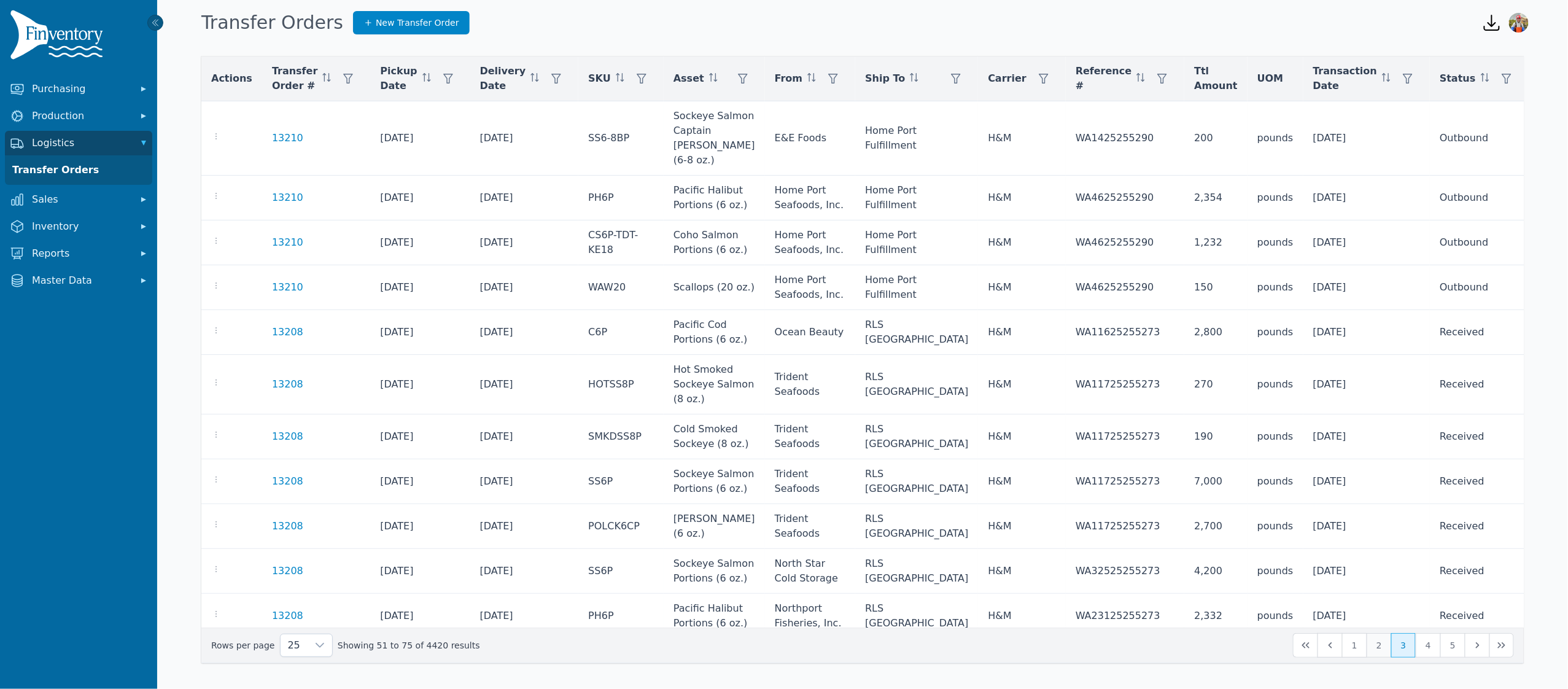
click at [1390, 650] on button "2" at bounding box center [1379, 645] width 25 height 25
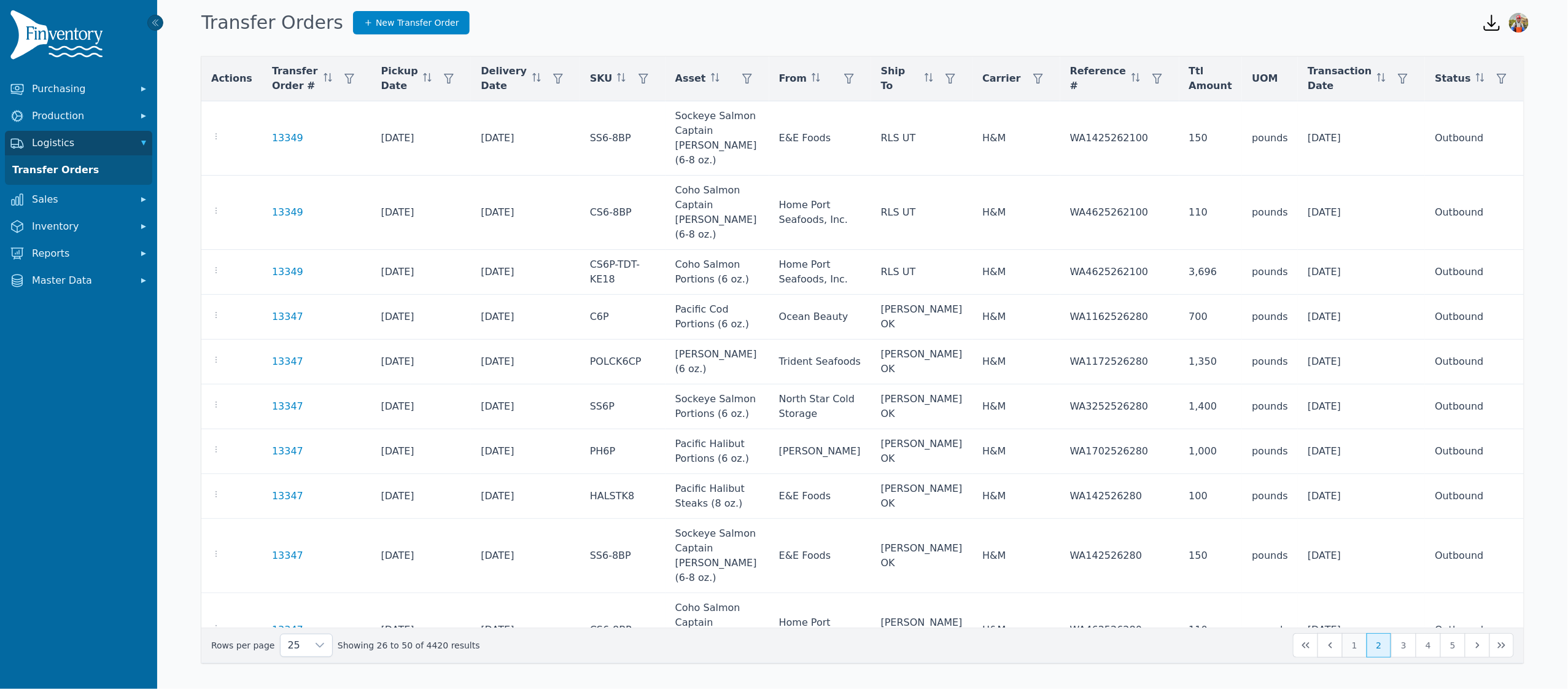
click at [1351, 646] on button "1" at bounding box center [1354, 645] width 25 height 25
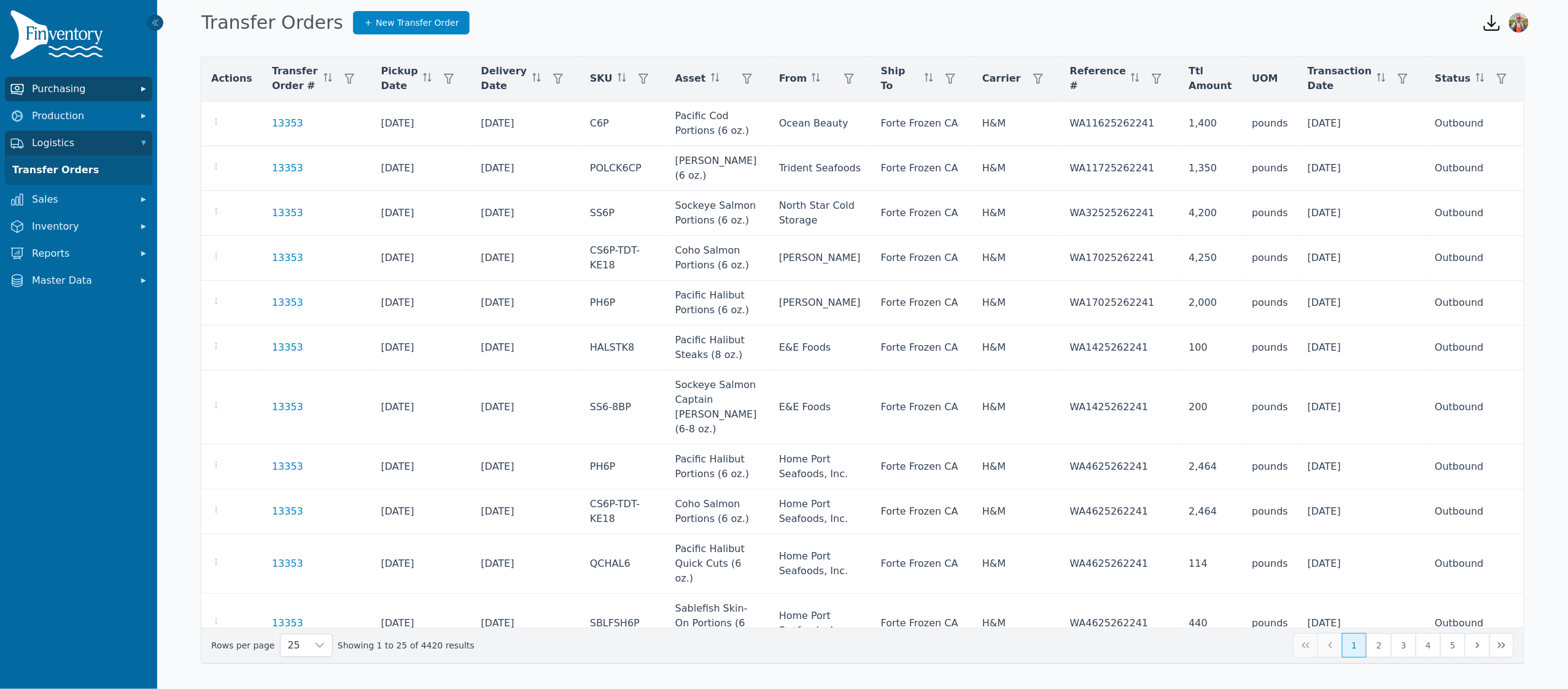
click at [50, 89] on span "Purchasing" at bounding box center [81, 89] width 98 height 15
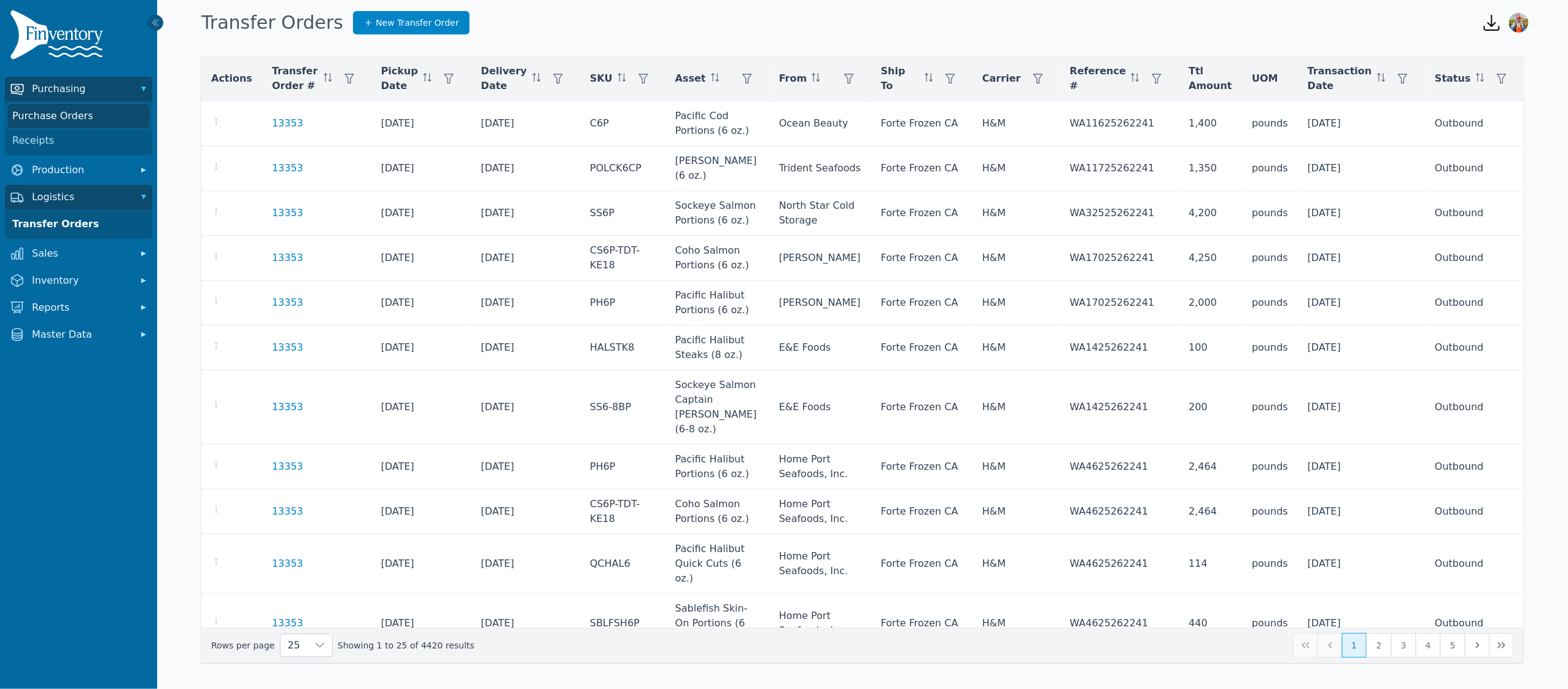
click at [59, 112] on link "Purchase Orders" at bounding box center [78, 116] width 143 height 25
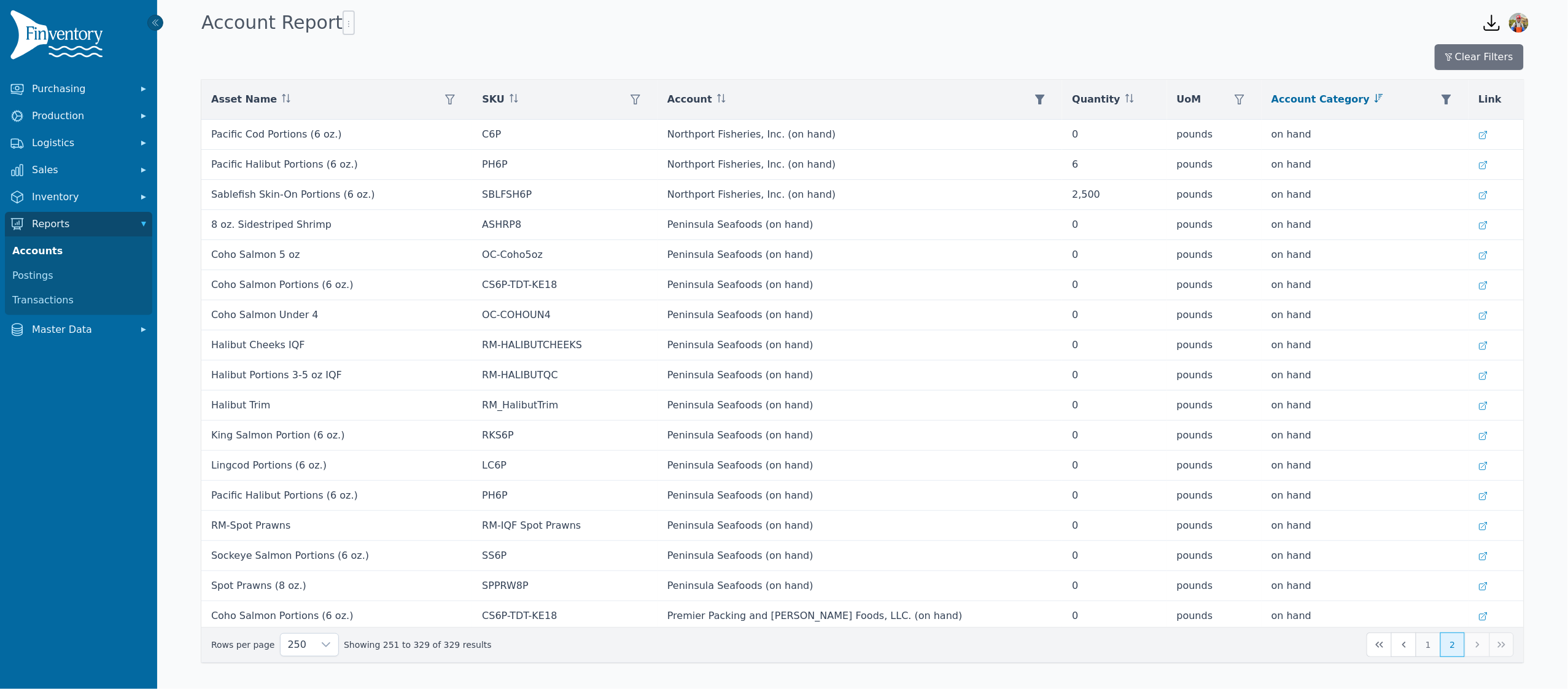
click at [1435, 652] on button "1" at bounding box center [1427, 644] width 25 height 25
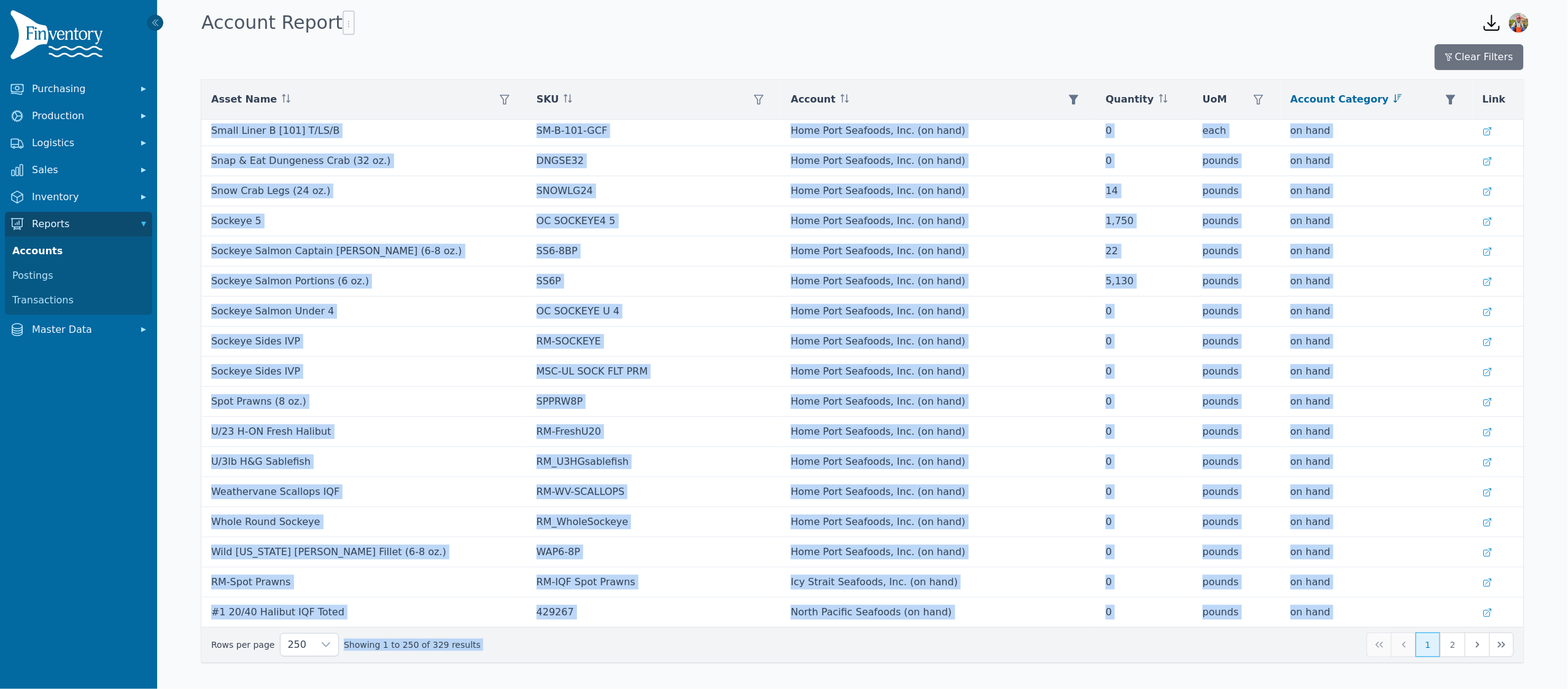
scroll to position [7067, 0]
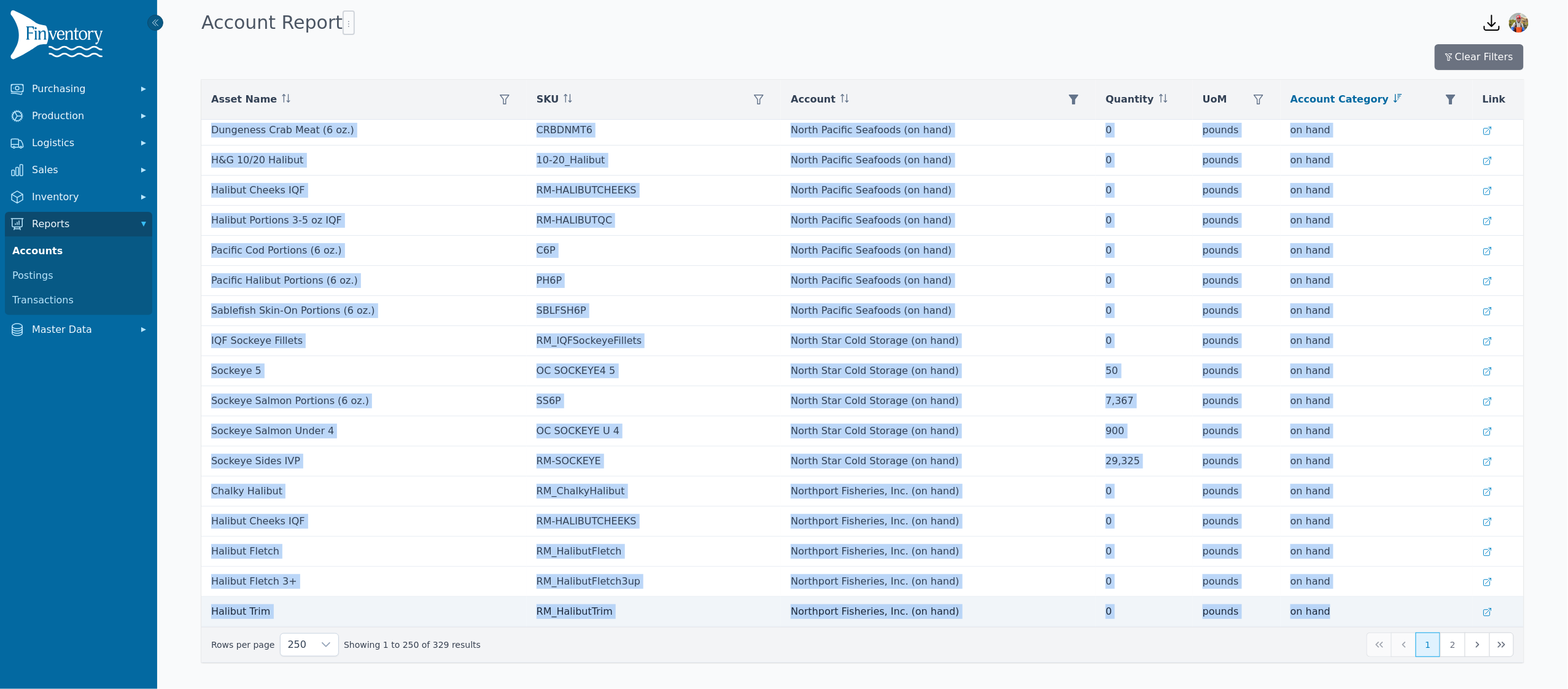
drag, startPoint x: 214, startPoint y: 134, endPoint x: 1334, endPoint y: 610, distance: 1217.0
copy tbody "Weathervane Scallops IQF RM-WV-SCALLOPS Alaska Weathervane Seafoods LLC (on han…"
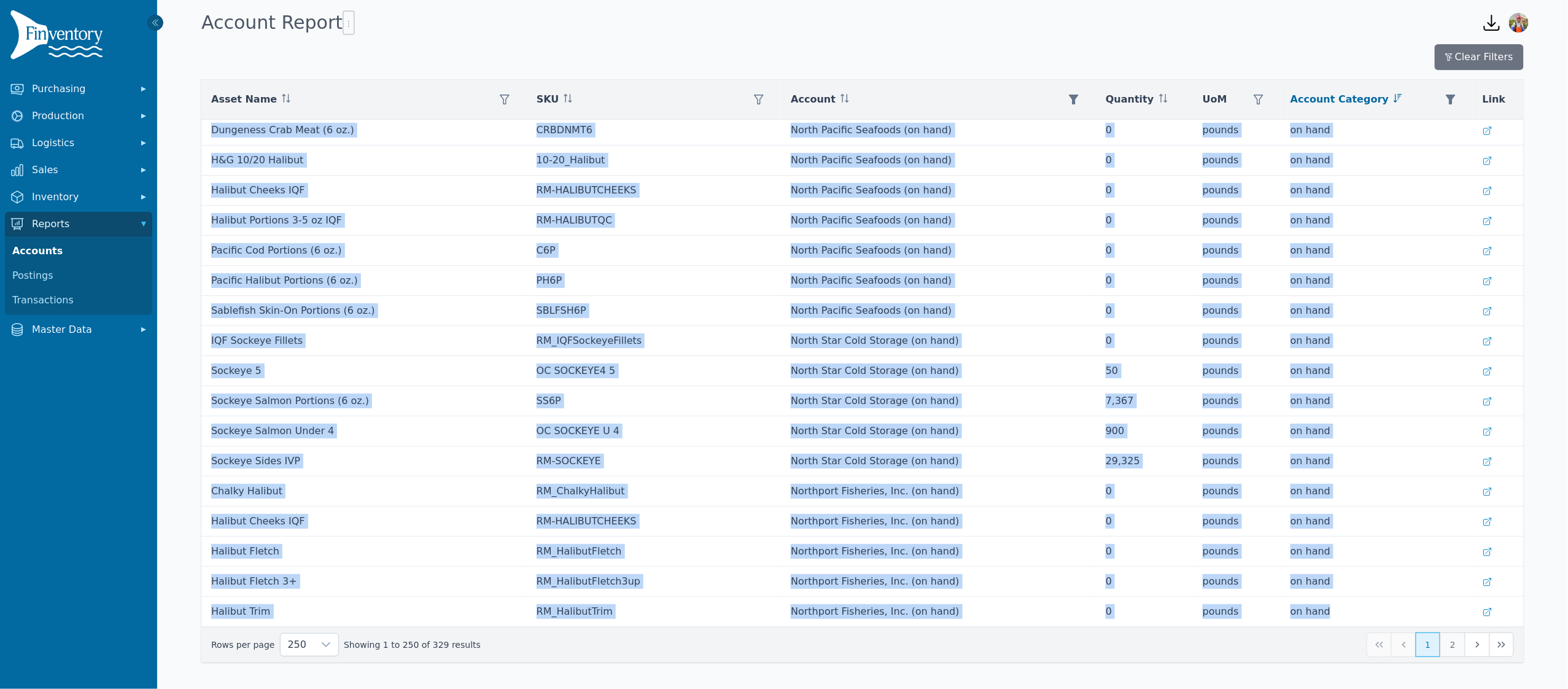
click at [1455, 645] on button "2" at bounding box center [1452, 644] width 25 height 25
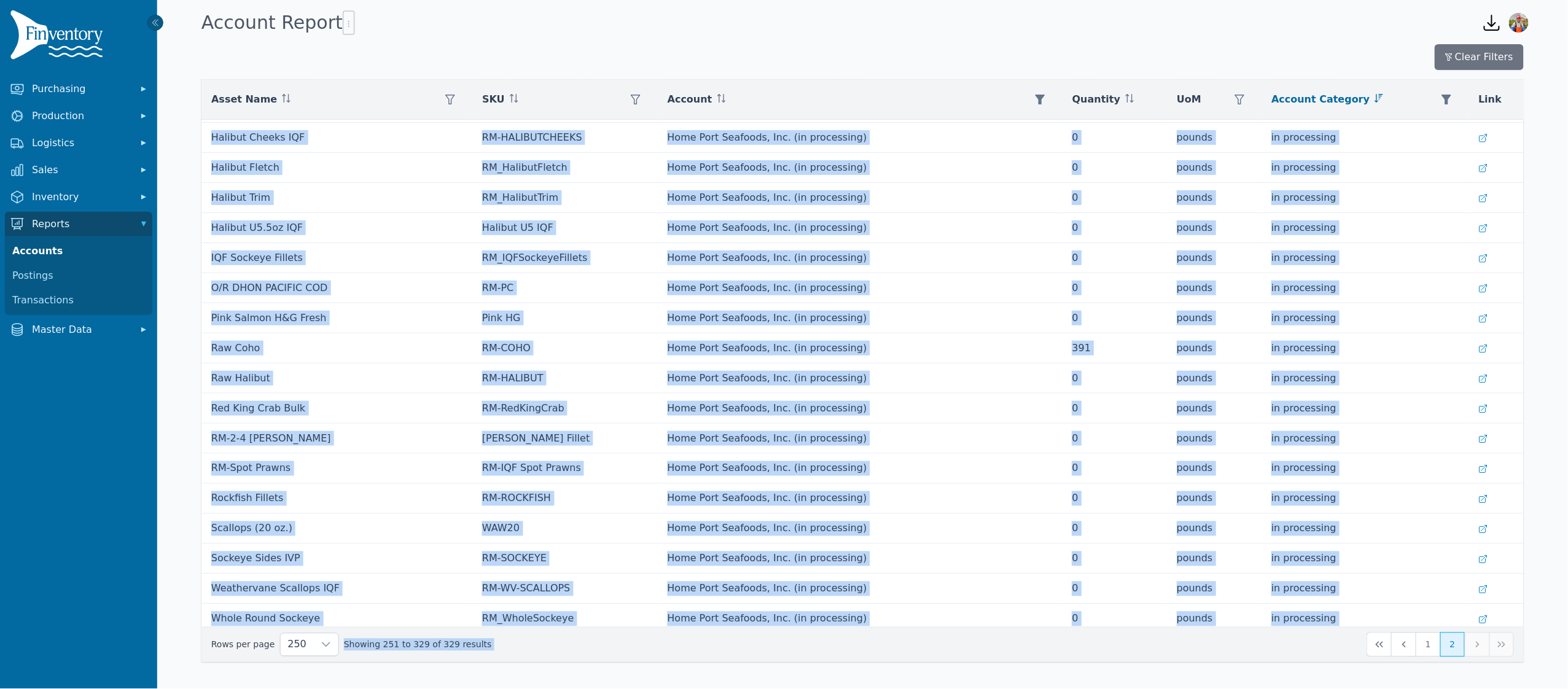
scroll to position [1885, 0]
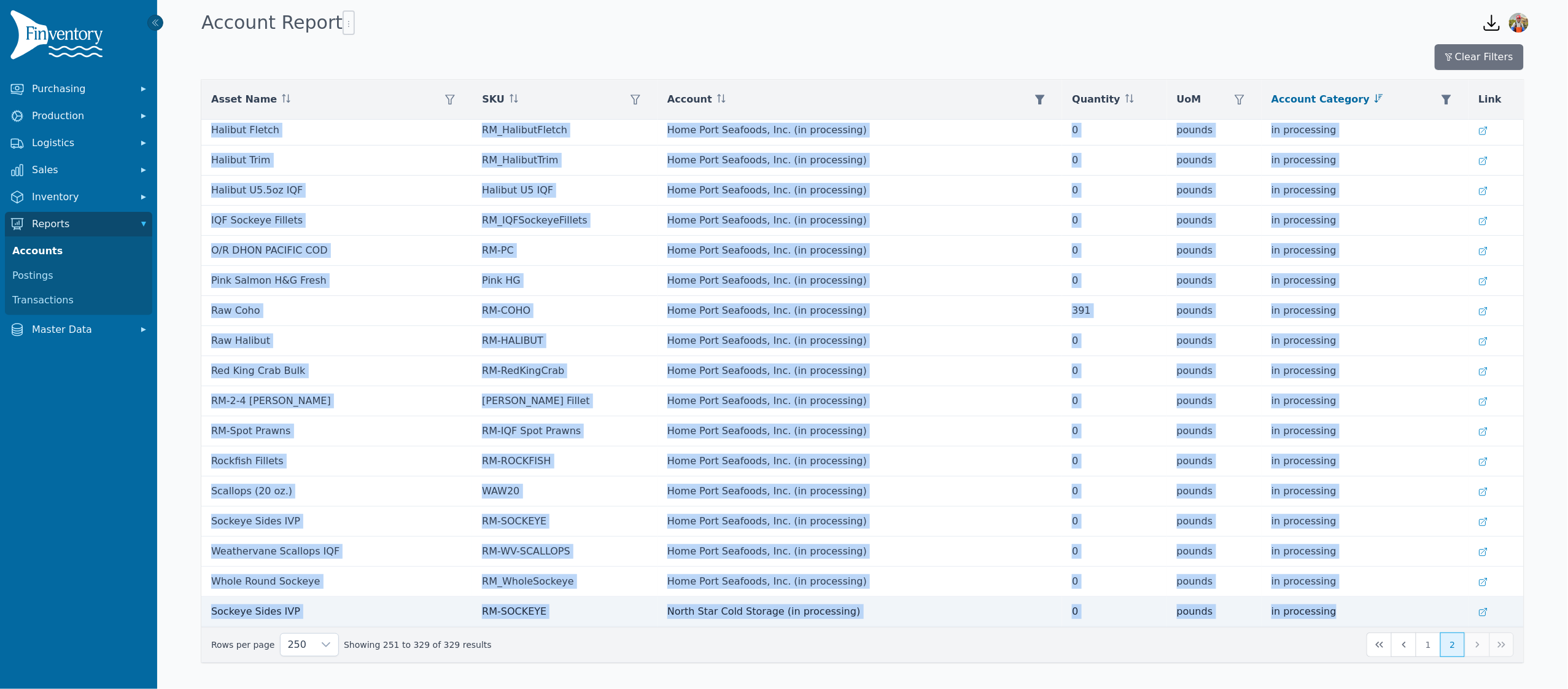
drag, startPoint x: 209, startPoint y: 133, endPoint x: 1355, endPoint y: 620, distance: 1245.2
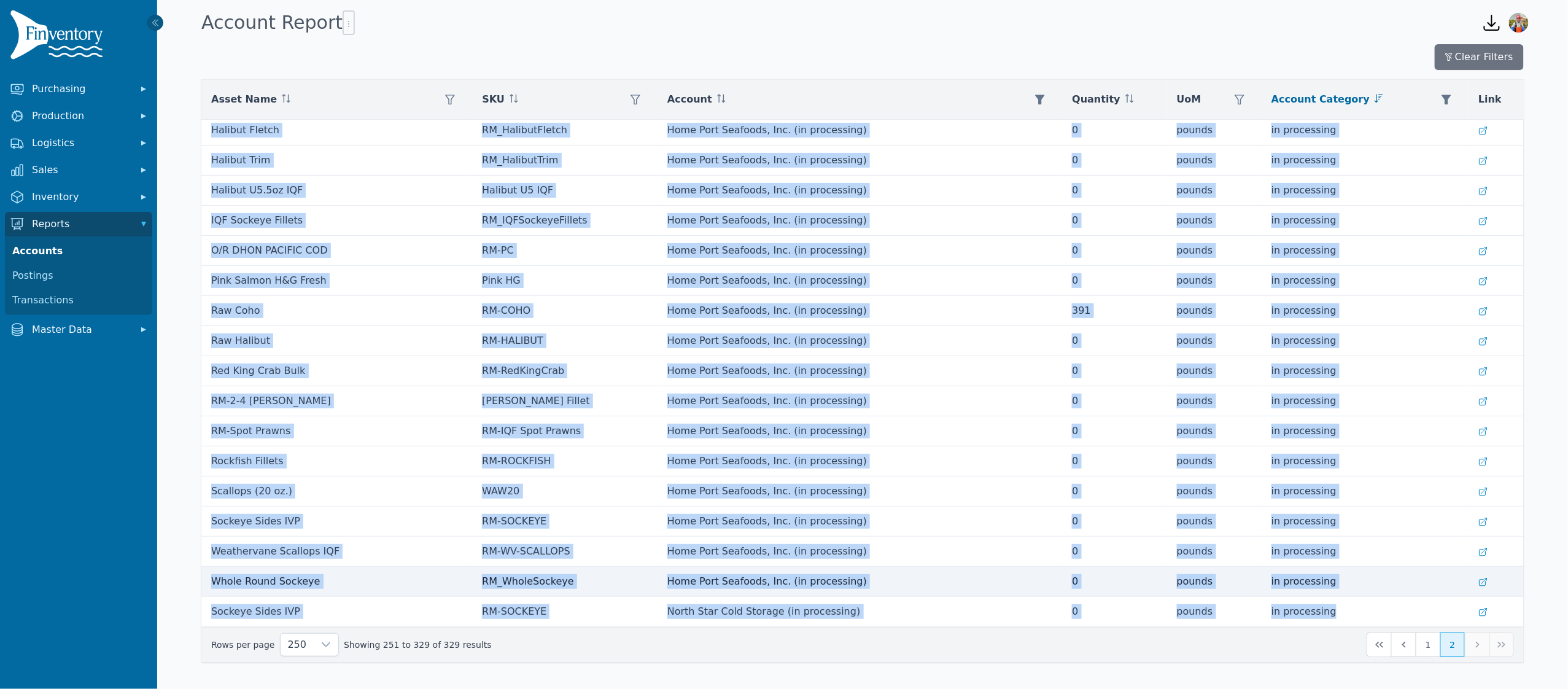
copy tbody "Pacific Cod Portions (6 oz.) C6P Northport Fisheries, Inc. (on hand) 0 pounds o…"
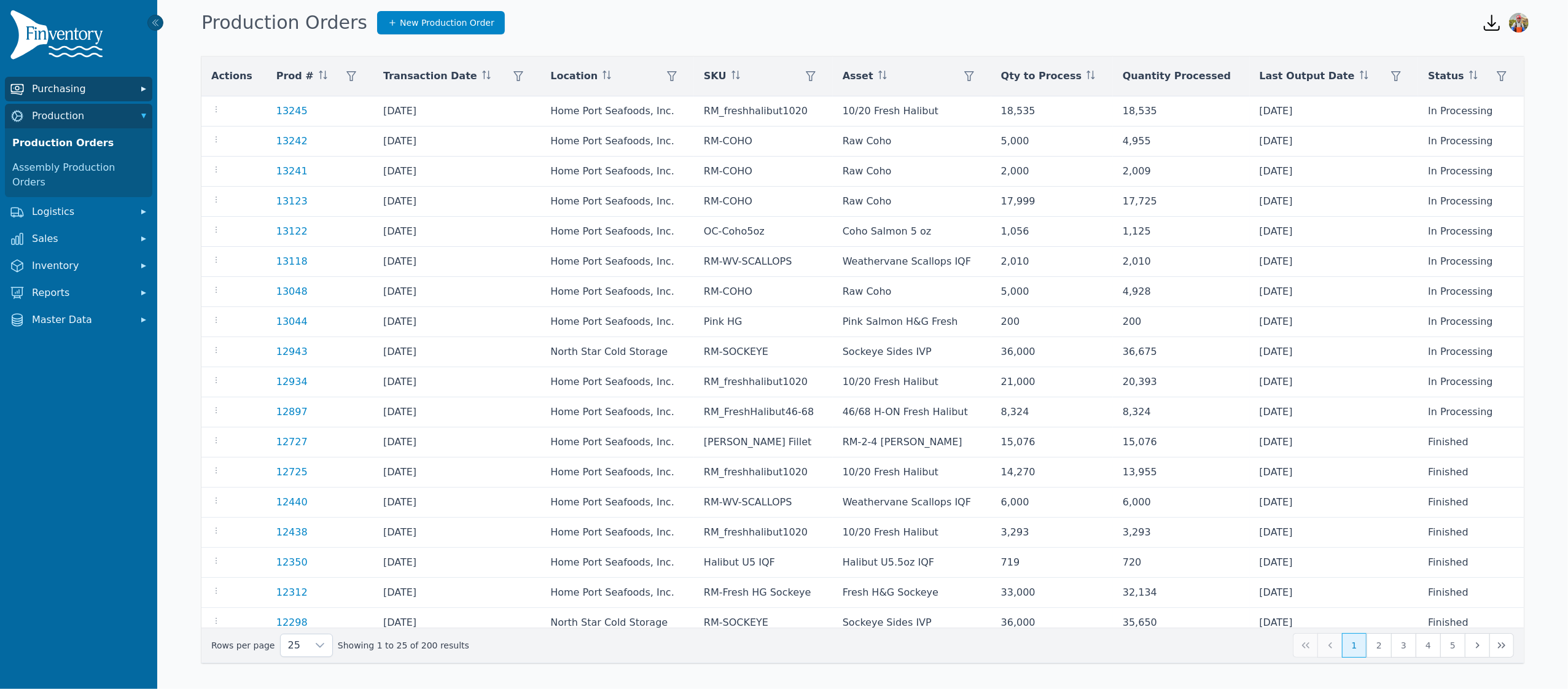
click at [84, 79] on button "Purchasing" at bounding box center [78, 89] width 148 height 25
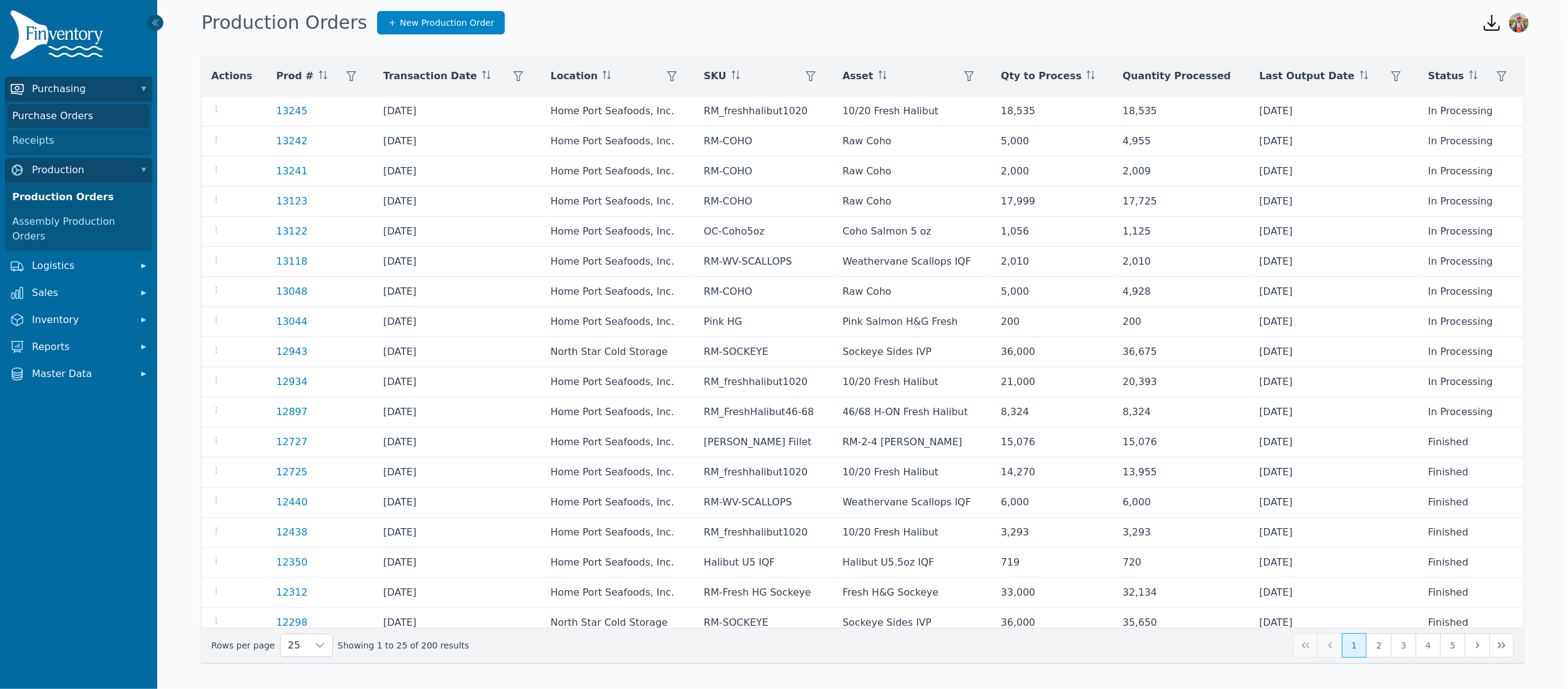
click at [73, 114] on link "Purchase Orders" at bounding box center [78, 116] width 143 height 25
